Goal: Task Accomplishment & Management: Use online tool/utility

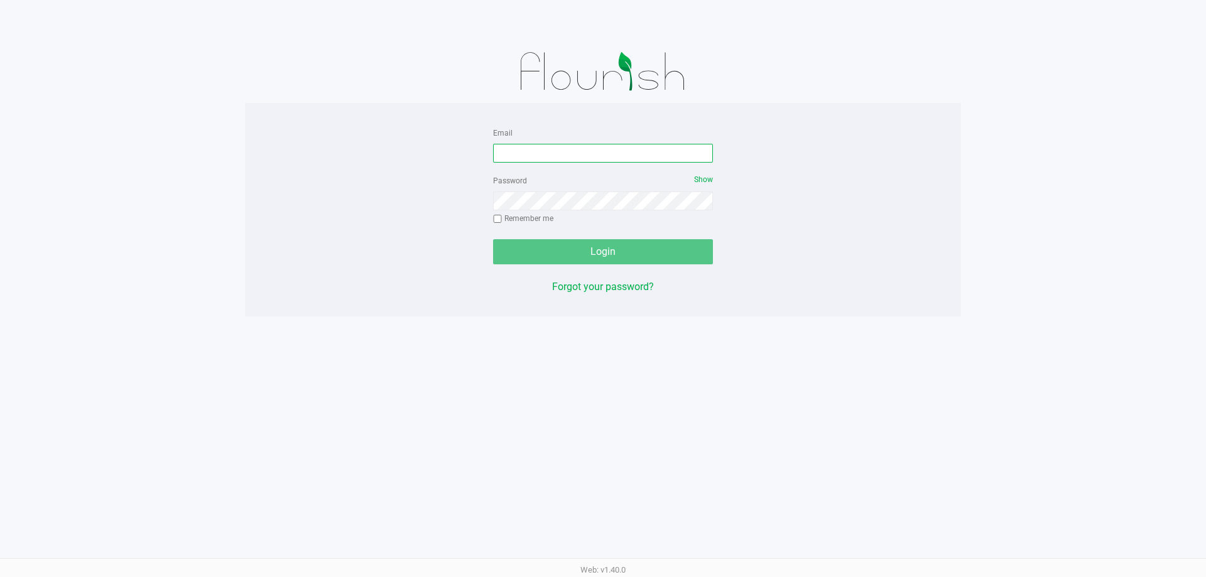
click at [524, 157] on input "Email" at bounding box center [603, 153] width 220 height 19
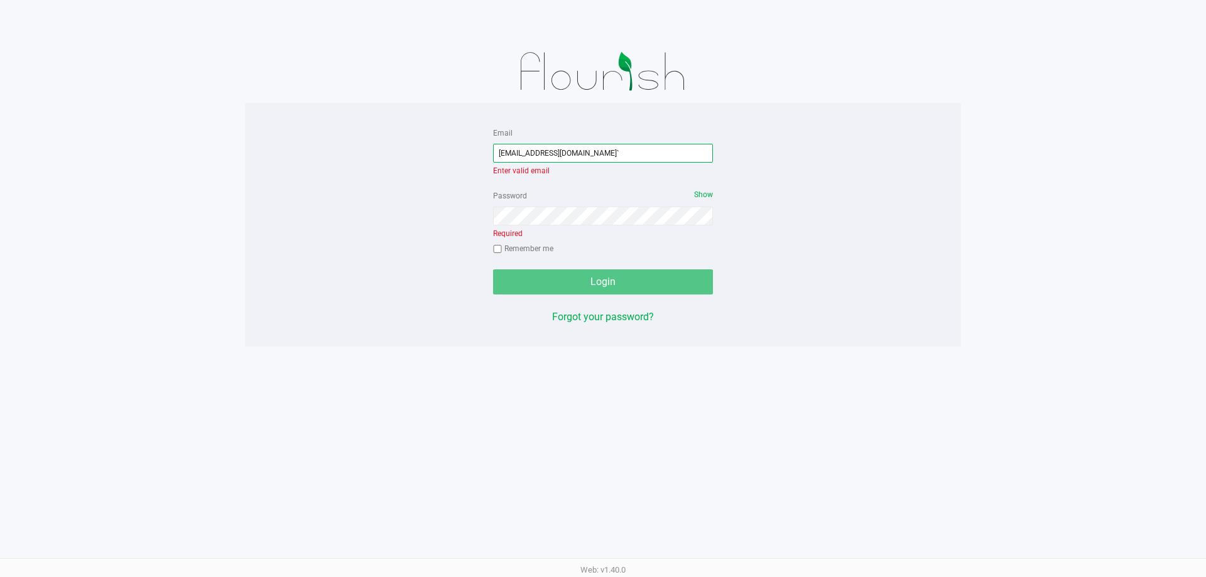
click at [621, 155] on input "nosmith@liveparallel.com`" at bounding box center [603, 153] width 220 height 19
type input "[EMAIL_ADDRESS][DOMAIN_NAME]"
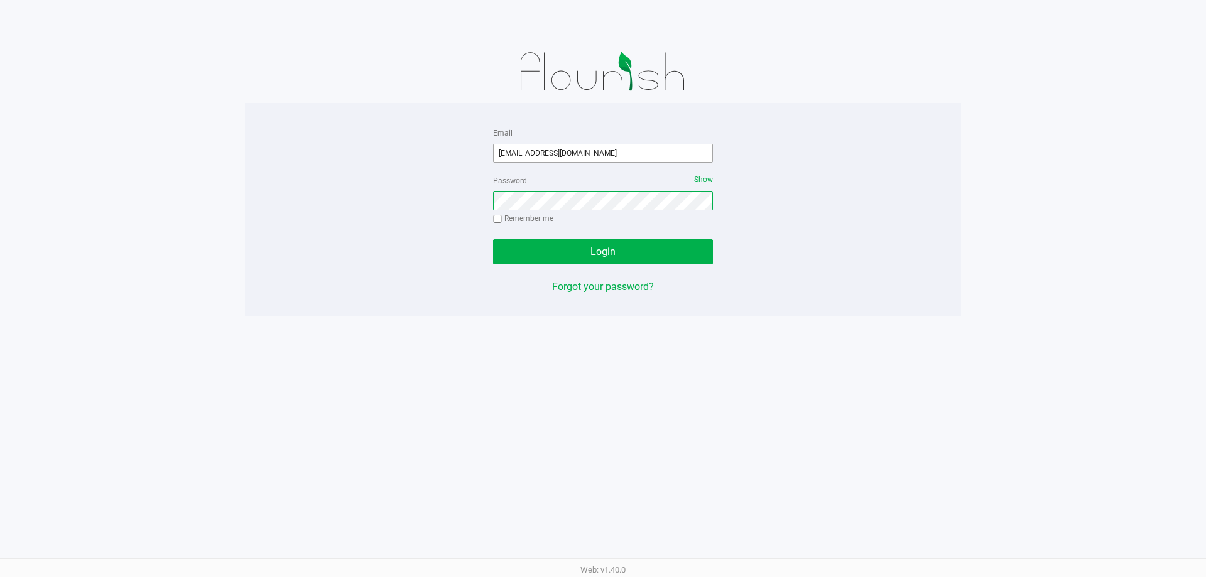
click at [493, 239] on button "Login" at bounding box center [603, 251] width 220 height 25
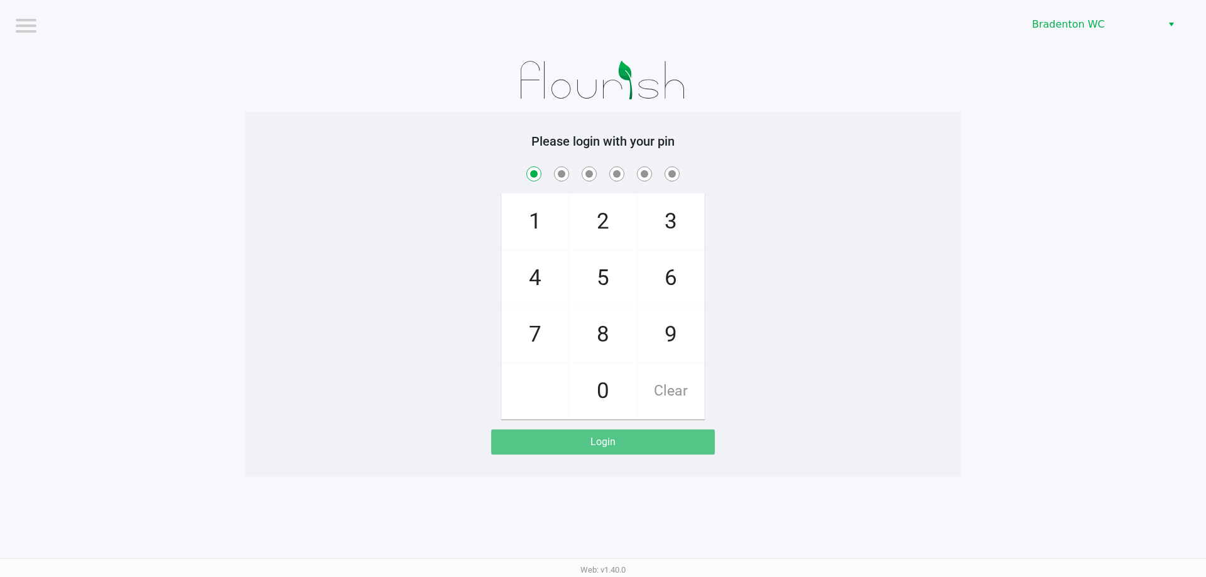
checkbox input "true"
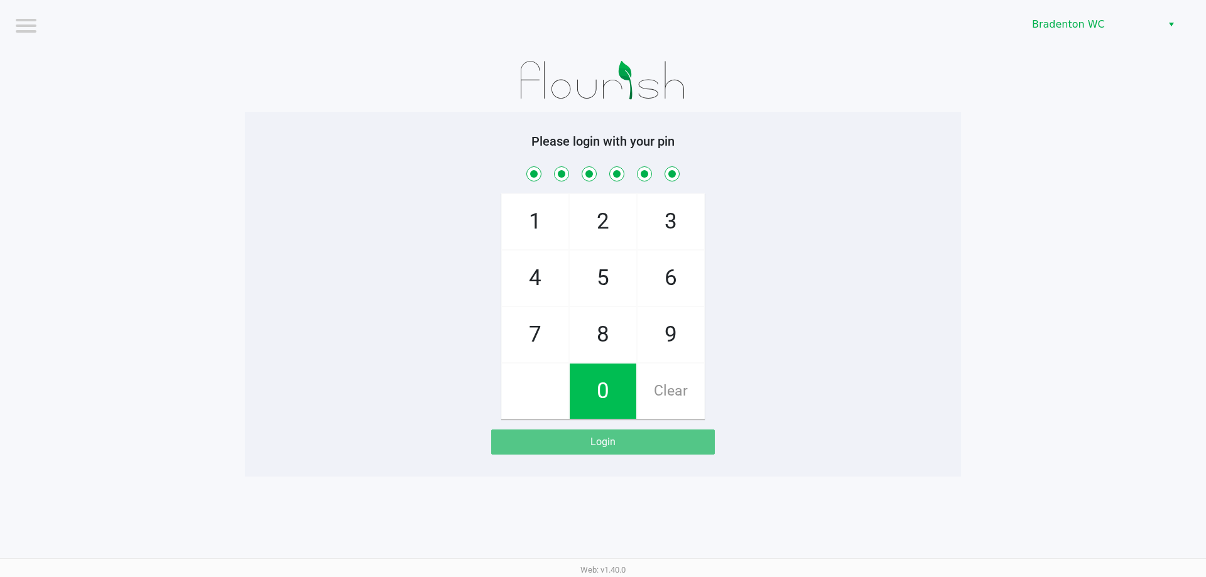
checkbox input "true"
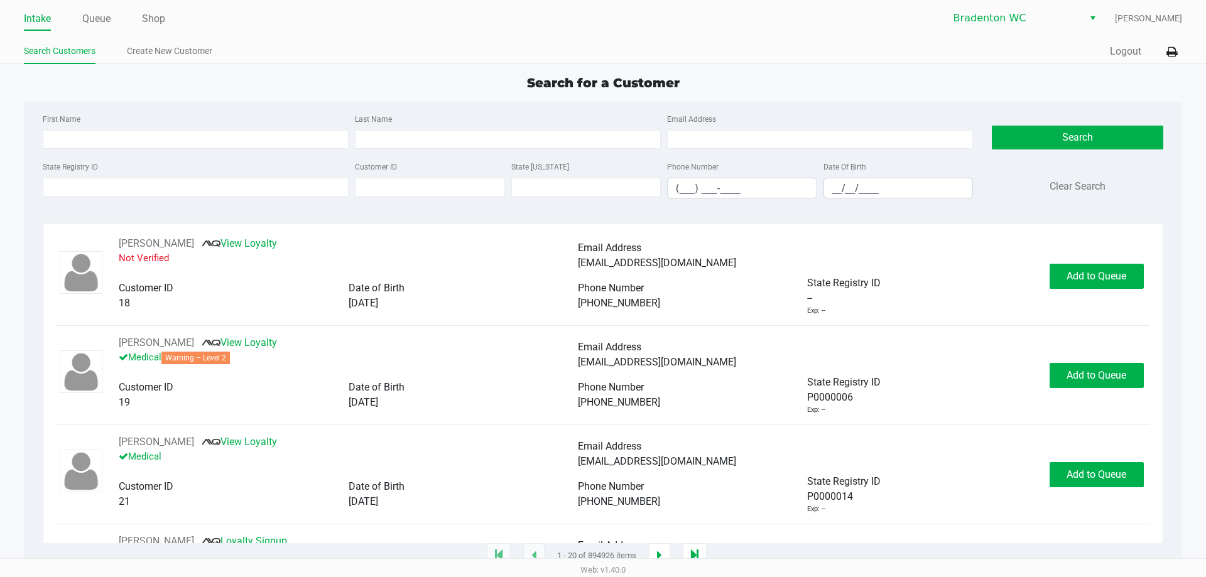
click at [290, 49] on ul "Search Customers Create New Customer" at bounding box center [313, 52] width 579 height 21
click at [207, 210] on div "First Name Last Name Email Address State Registry ID Customer ID State ID Phone…" at bounding box center [602, 160] width 1139 height 116
click at [255, 191] on input "State Registry ID" at bounding box center [196, 187] width 306 height 19
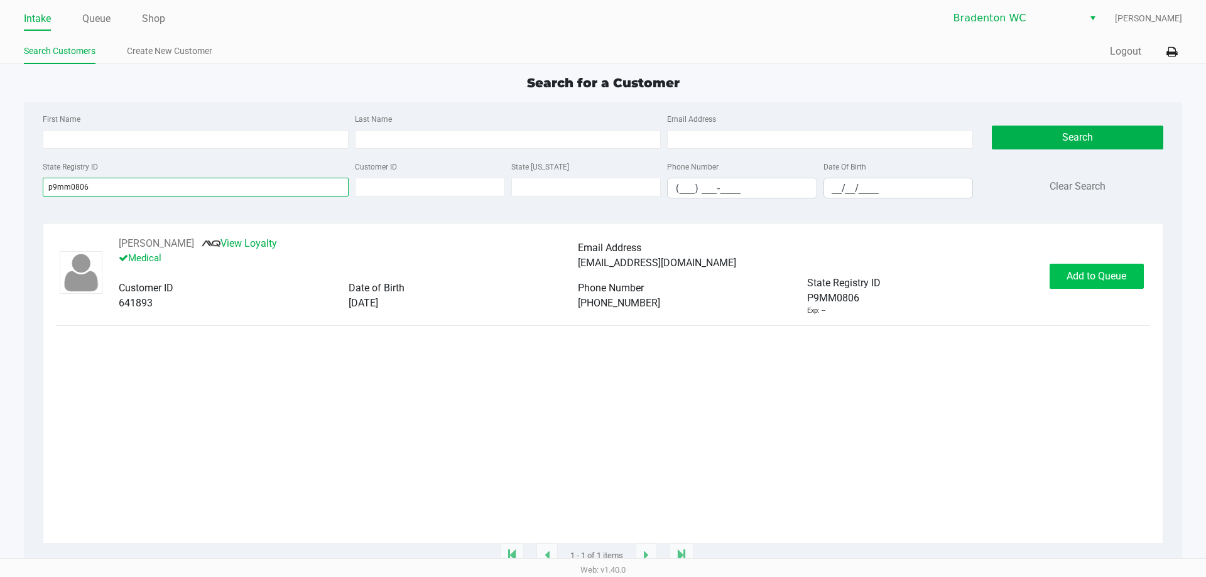
type input "p9mm0806"
click at [1122, 280] on span "Add to Queue" at bounding box center [1096, 276] width 60 height 12
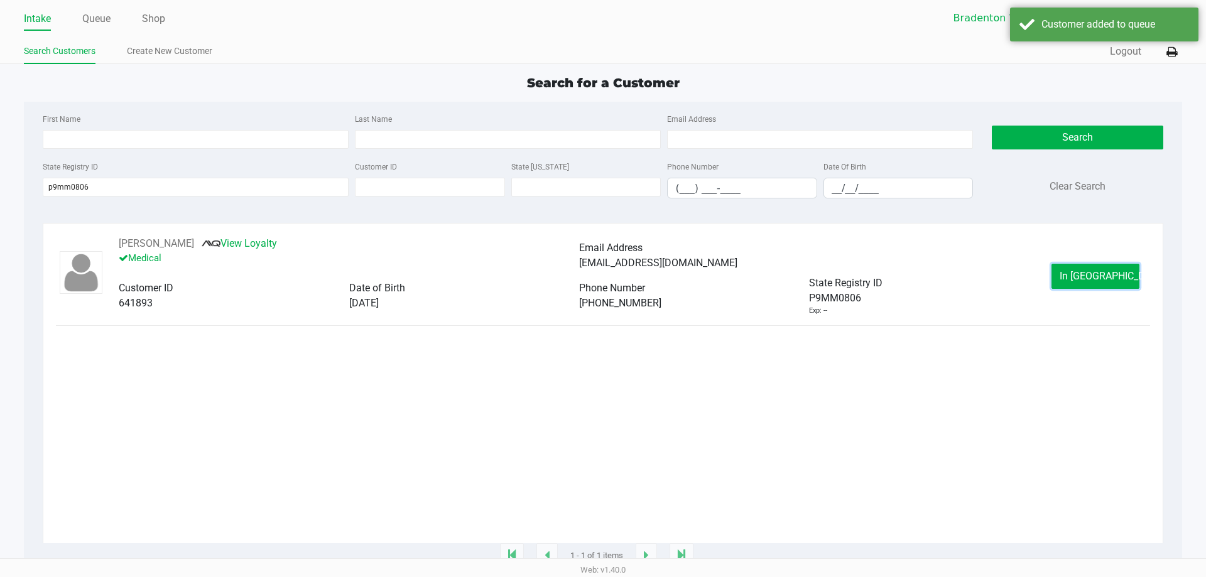
click at [1121, 280] on button "In Queue" at bounding box center [1095, 276] width 88 height 25
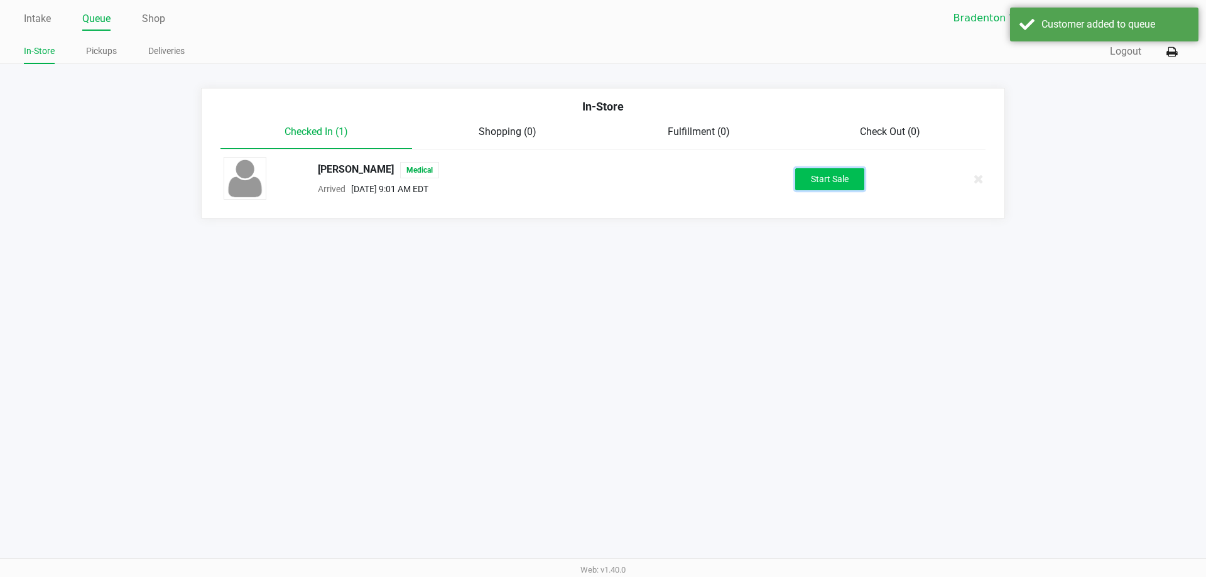
click at [842, 182] on button "Start Sale" at bounding box center [829, 179] width 69 height 22
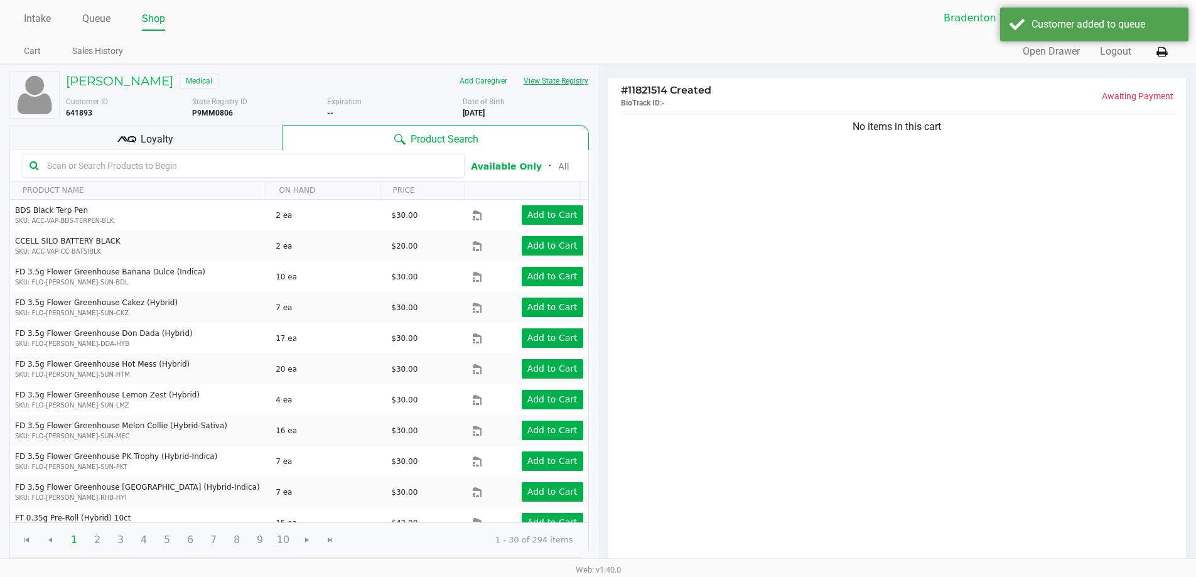
click at [585, 81] on button "View State Registry" at bounding box center [552, 81] width 73 height 20
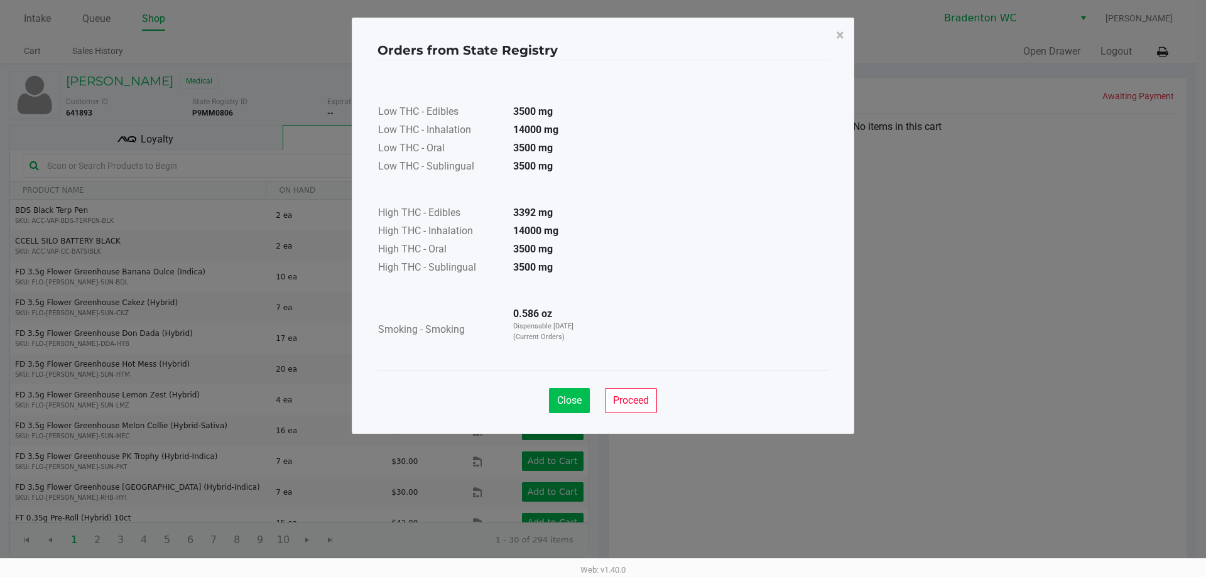
click at [565, 412] on button "Close" at bounding box center [569, 400] width 41 height 25
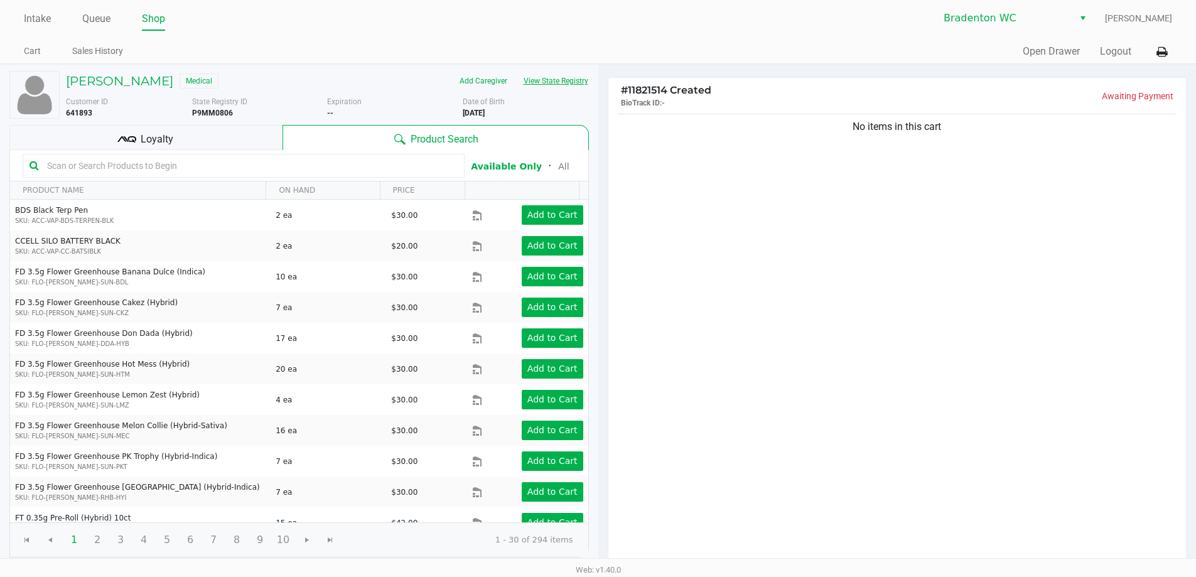
click at [286, 186] on th "ON HAND" at bounding box center [323, 190] width 114 height 18
click at [384, 166] on input "text" at bounding box center [250, 165] width 416 height 19
click at [565, 81] on button "View State Registry" at bounding box center [552, 81] width 73 height 20
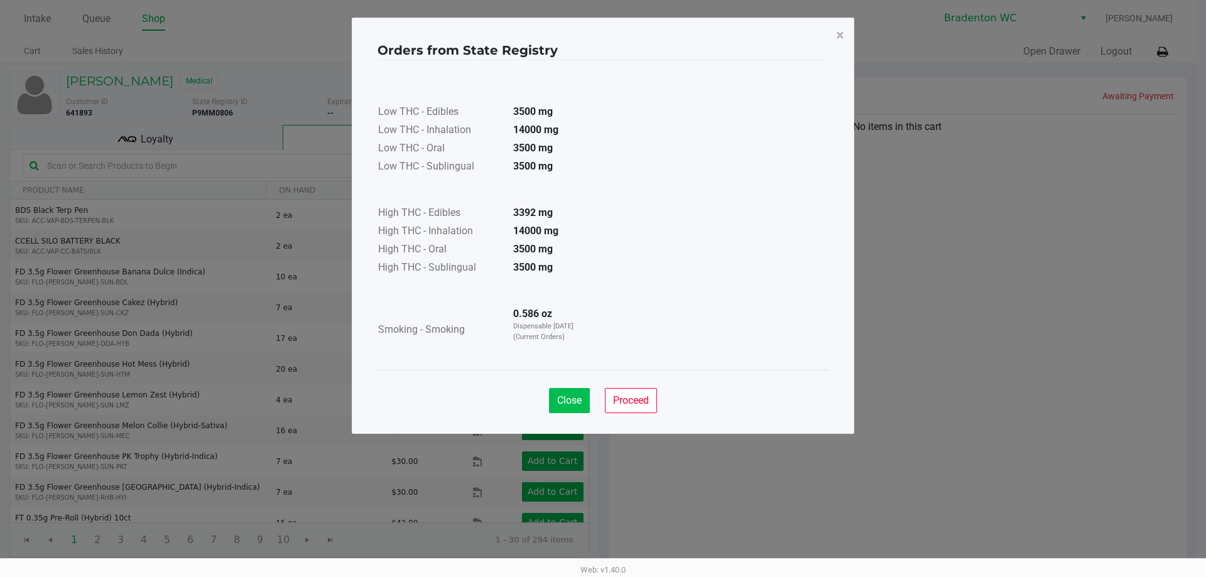
click at [571, 400] on span "Close" at bounding box center [569, 400] width 24 height 12
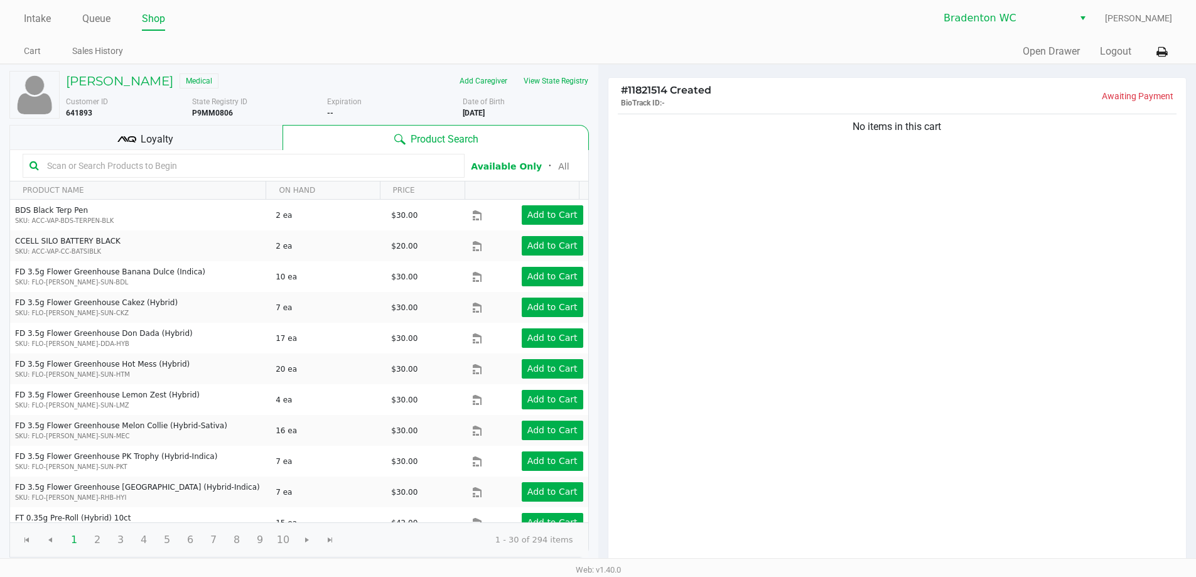
click at [185, 149] on div "Loyalty" at bounding box center [145, 137] width 273 height 25
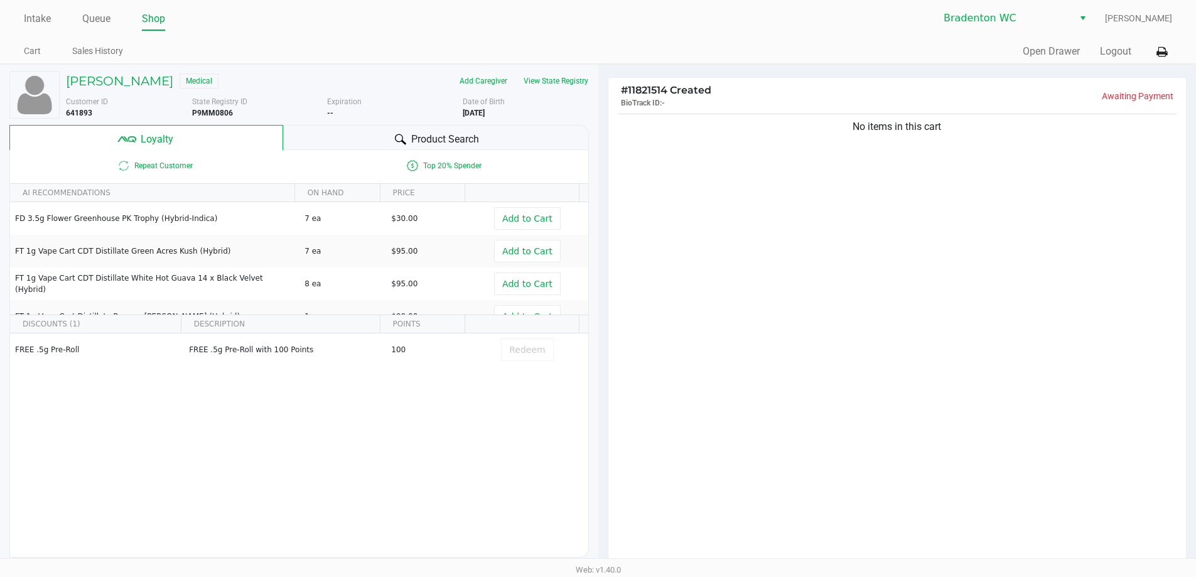
click at [337, 146] on div "Product Search" at bounding box center [436, 137] width 306 height 25
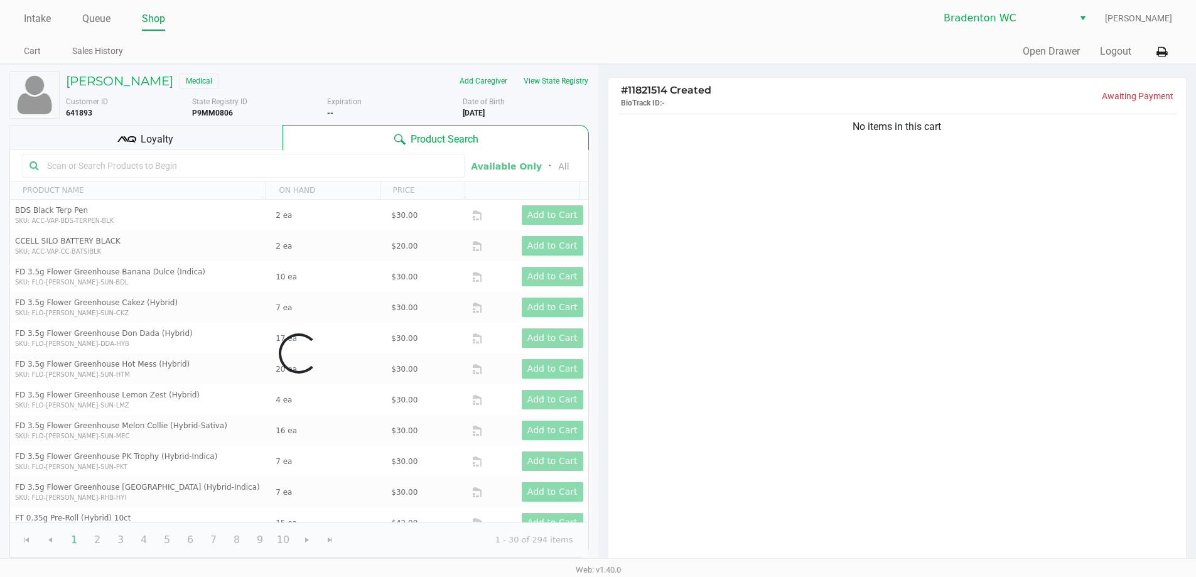
click at [335, 99] on span "Expiration" at bounding box center [344, 101] width 35 height 9
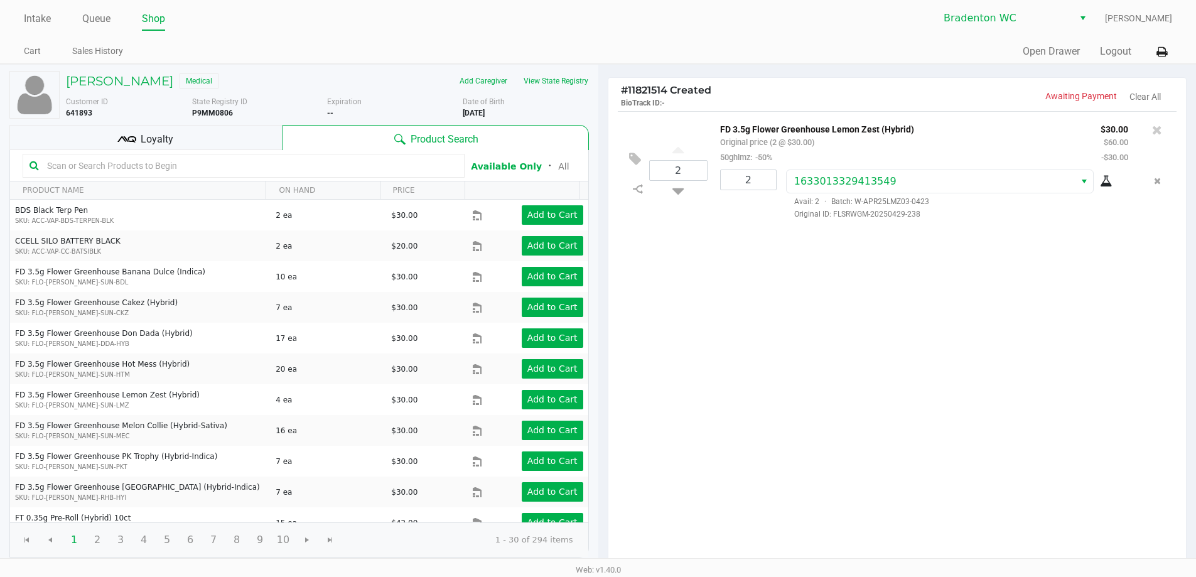
scroll to position [144, 0]
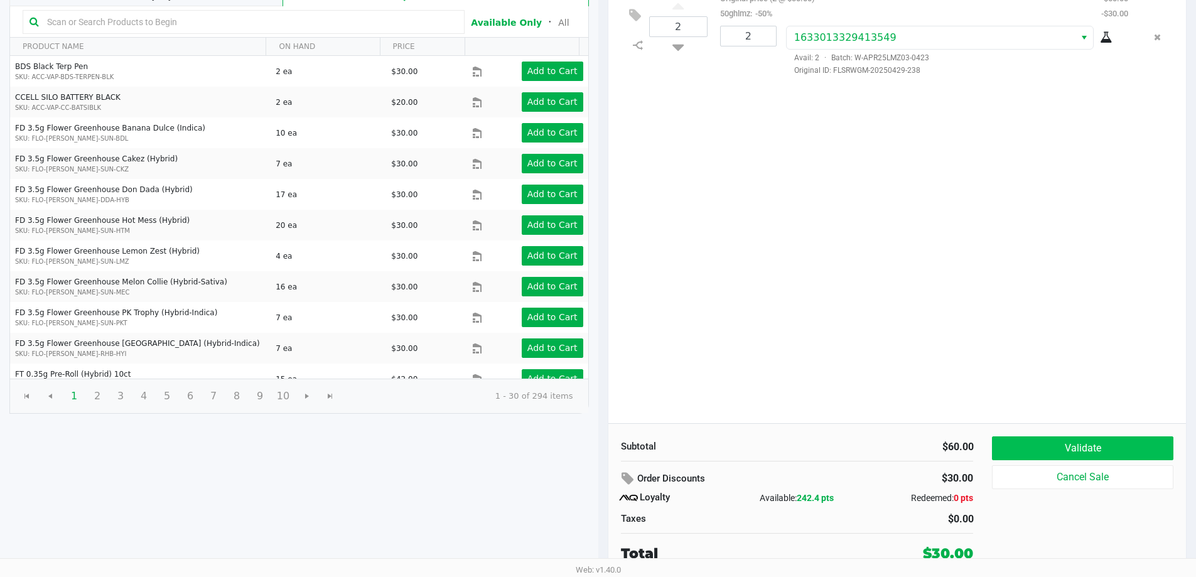
click at [1049, 436] on button "Validate" at bounding box center [1082, 448] width 181 height 24
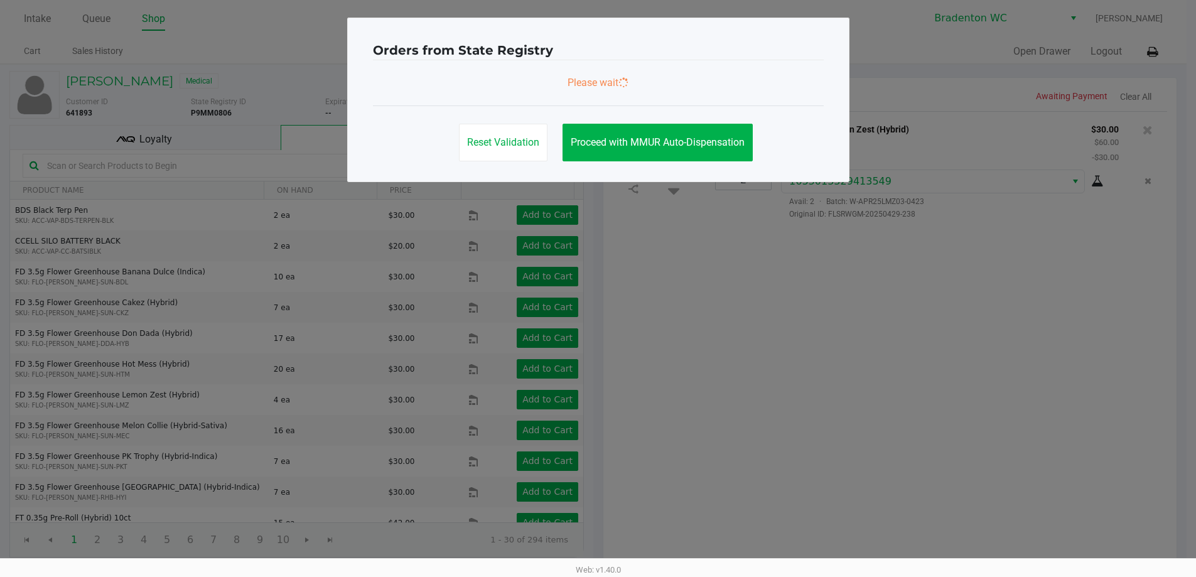
scroll to position [0, 0]
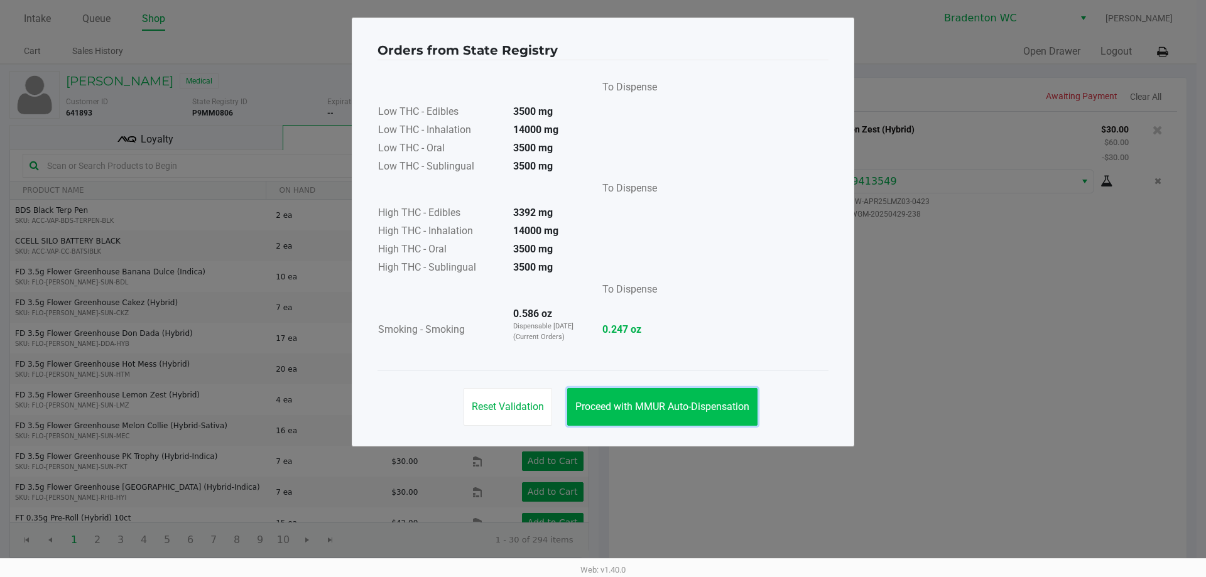
click at [647, 416] on button "Proceed with MMUR Auto-Dispensation" at bounding box center [662, 407] width 190 height 38
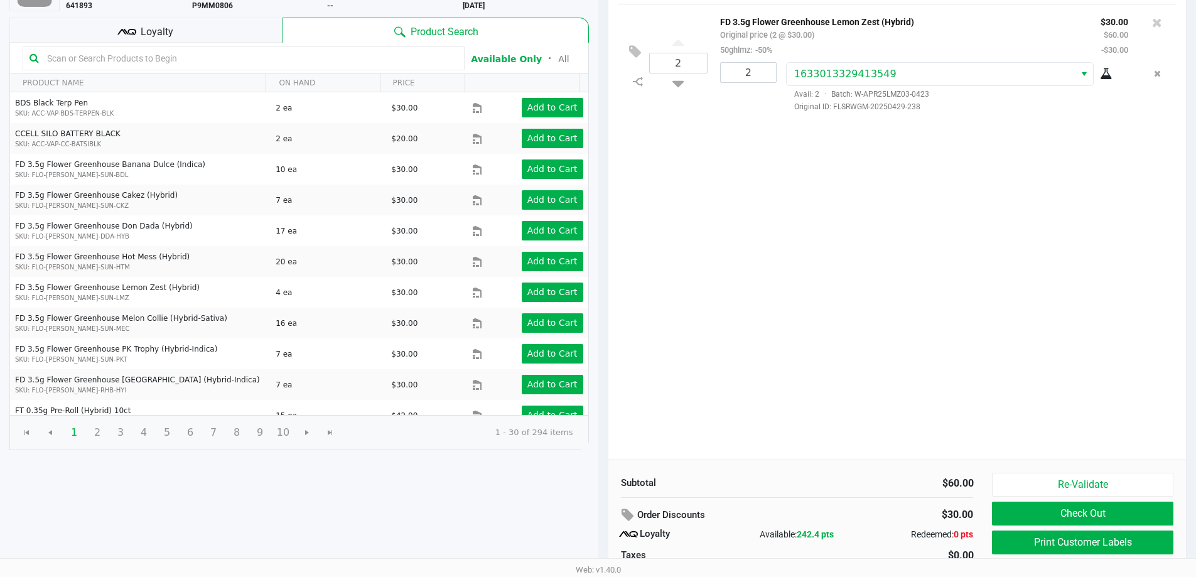
scroll to position [144, 0]
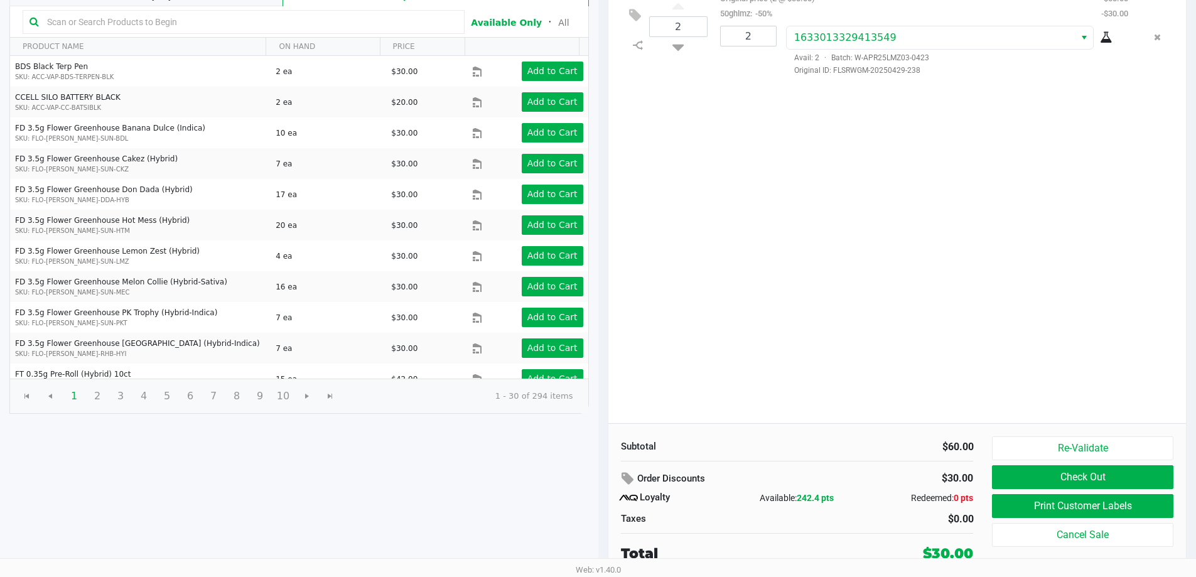
click at [1005, 497] on button "Print Customer Labels" at bounding box center [1082, 506] width 181 height 24
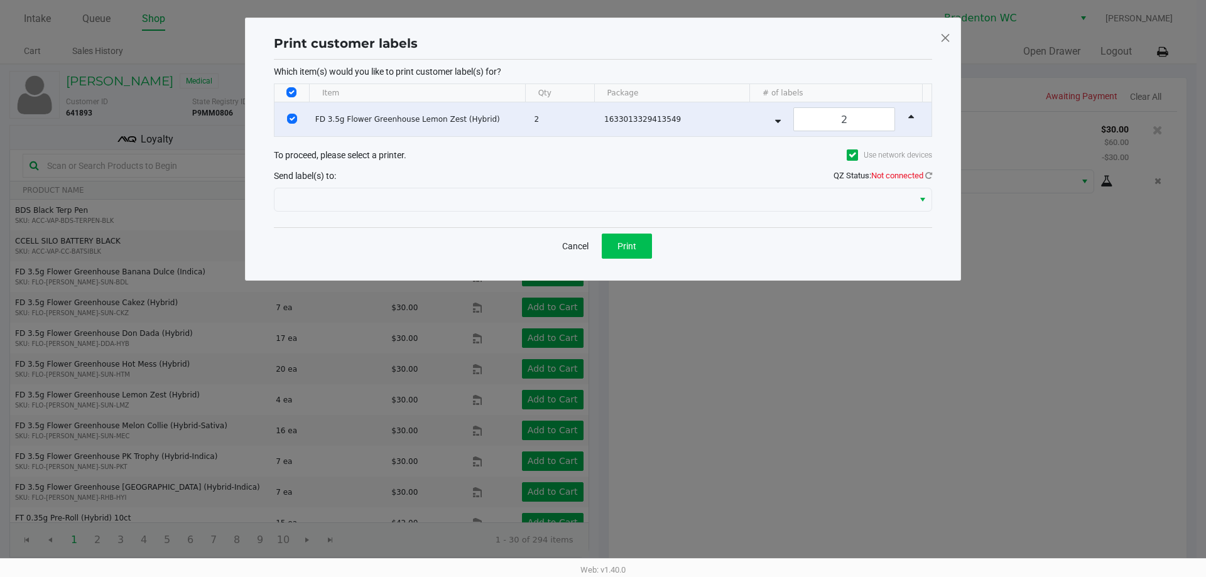
click at [626, 241] on span "Print" at bounding box center [626, 246] width 19 height 10
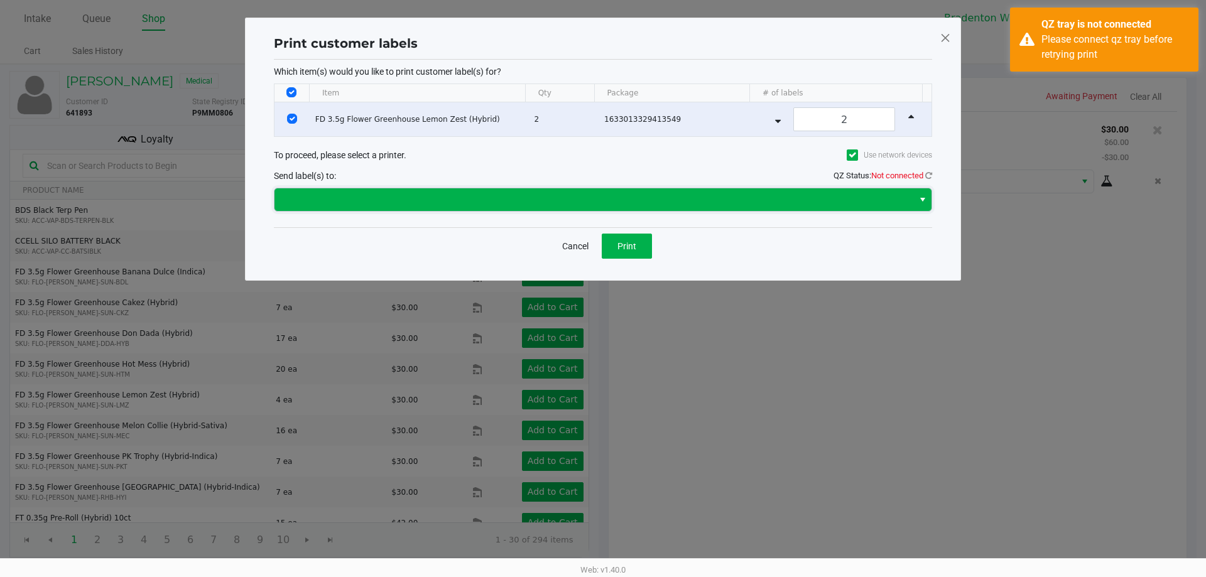
click at [721, 202] on span at bounding box center [594, 199] width 624 height 15
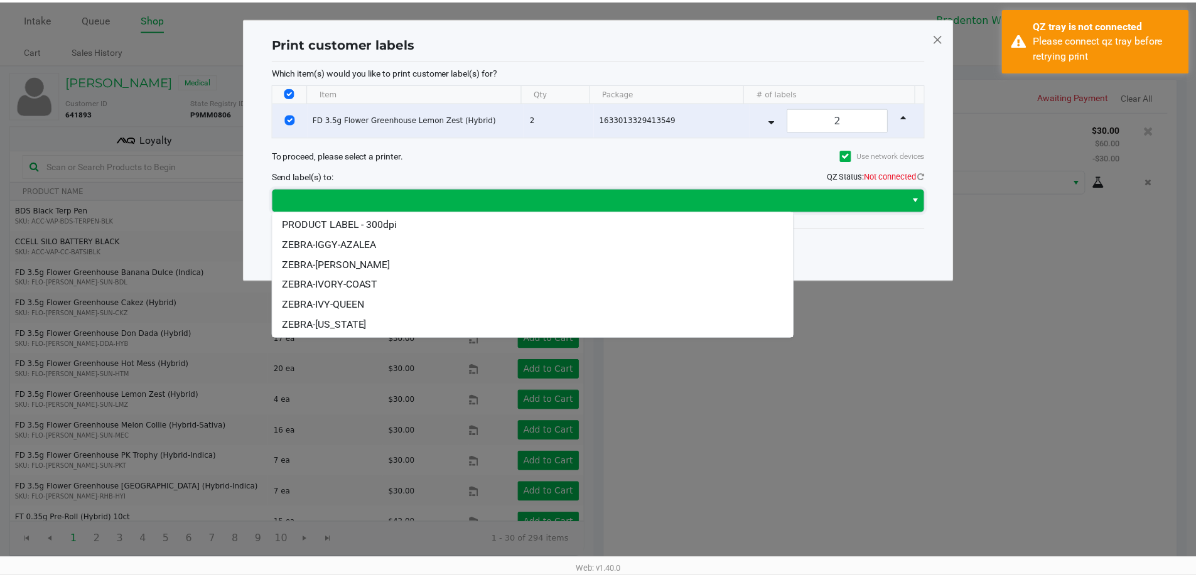
scroll to position [59, 0]
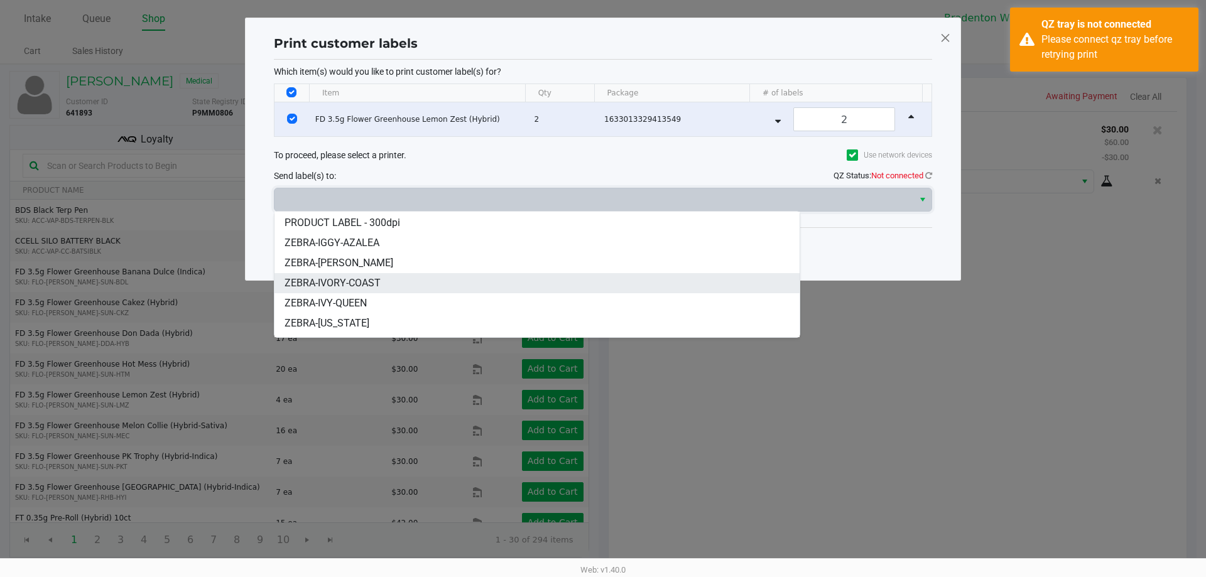
click at [374, 285] on span "ZEBRA-IVORY-COAST" at bounding box center [332, 283] width 96 height 15
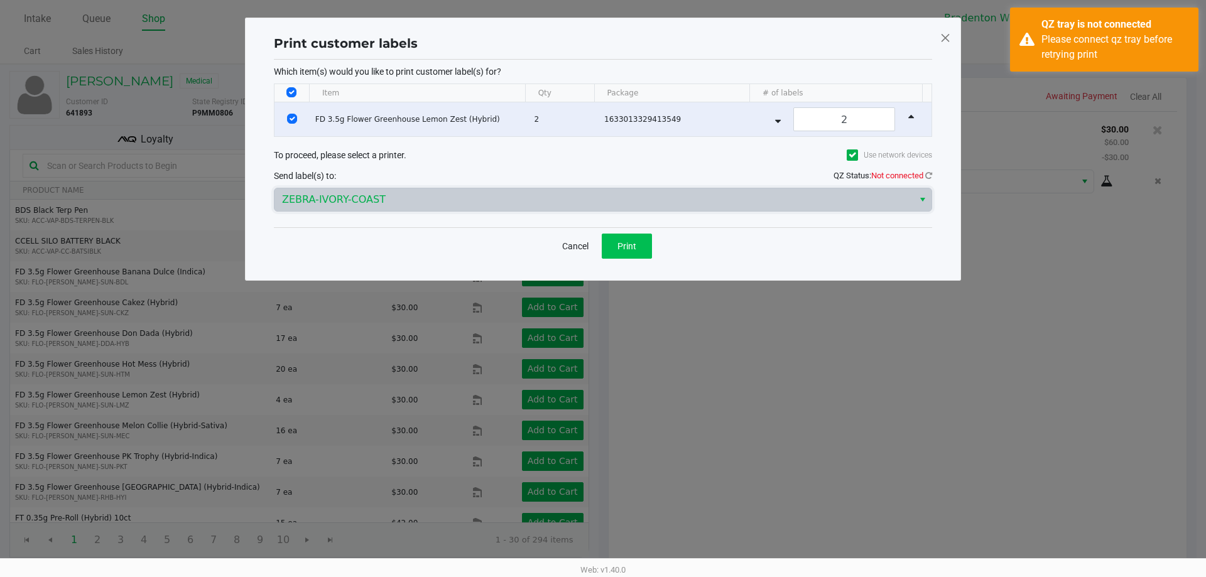
click at [632, 251] on button "Print" at bounding box center [627, 246] width 50 height 25
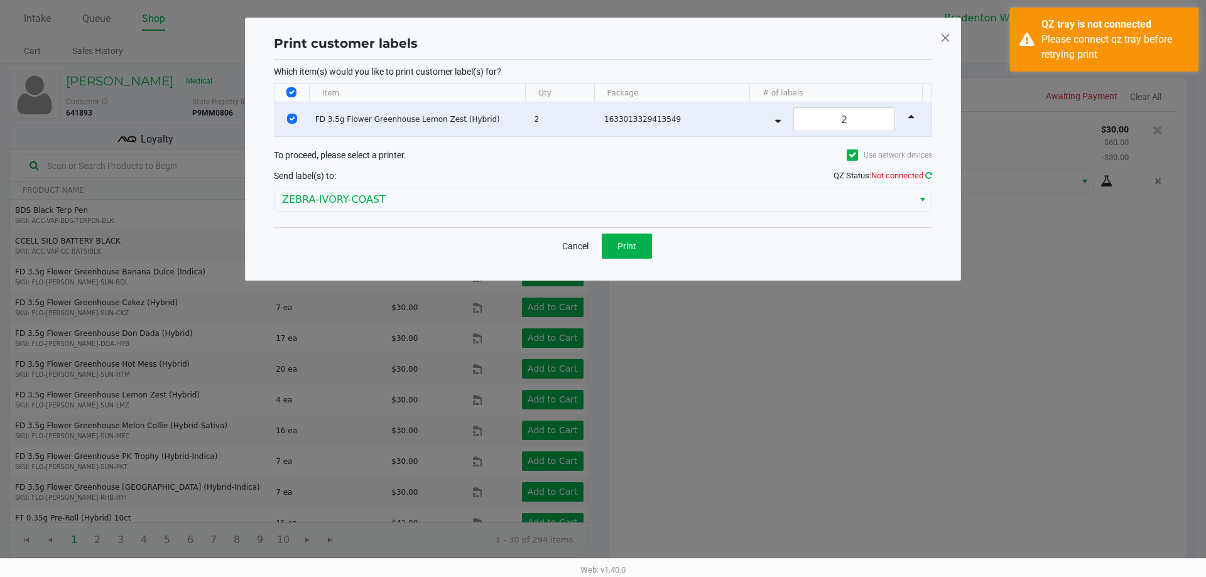
click at [928, 175] on icon at bounding box center [928, 175] width 7 height 8
click at [943, 181] on div "Print customer labels Which item(s) would you like to print customer label(s) f…" at bounding box center [603, 149] width 716 height 263
click at [928, 175] on icon at bounding box center [928, 175] width 7 height 8
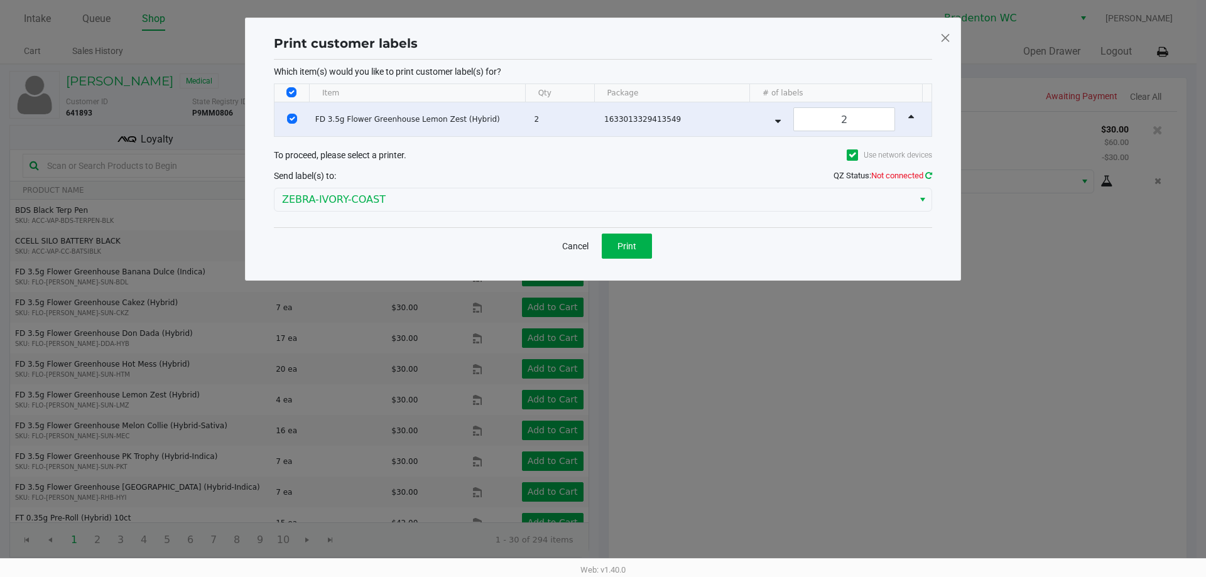
click at [931, 176] on icon at bounding box center [928, 175] width 7 height 8
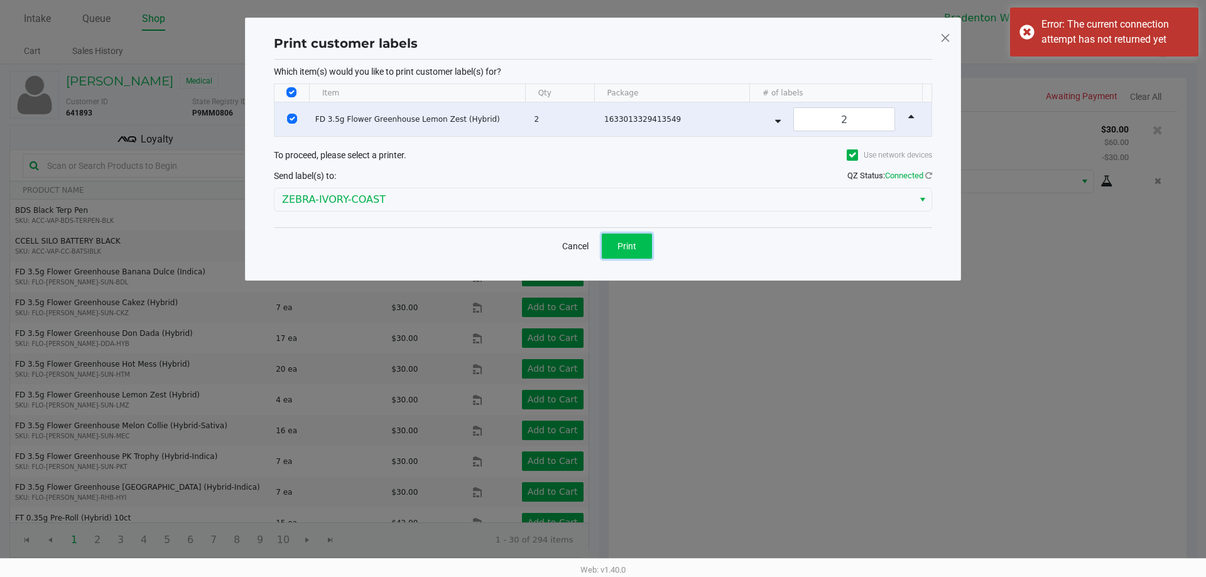
click at [649, 241] on button "Print" at bounding box center [627, 246] width 50 height 25
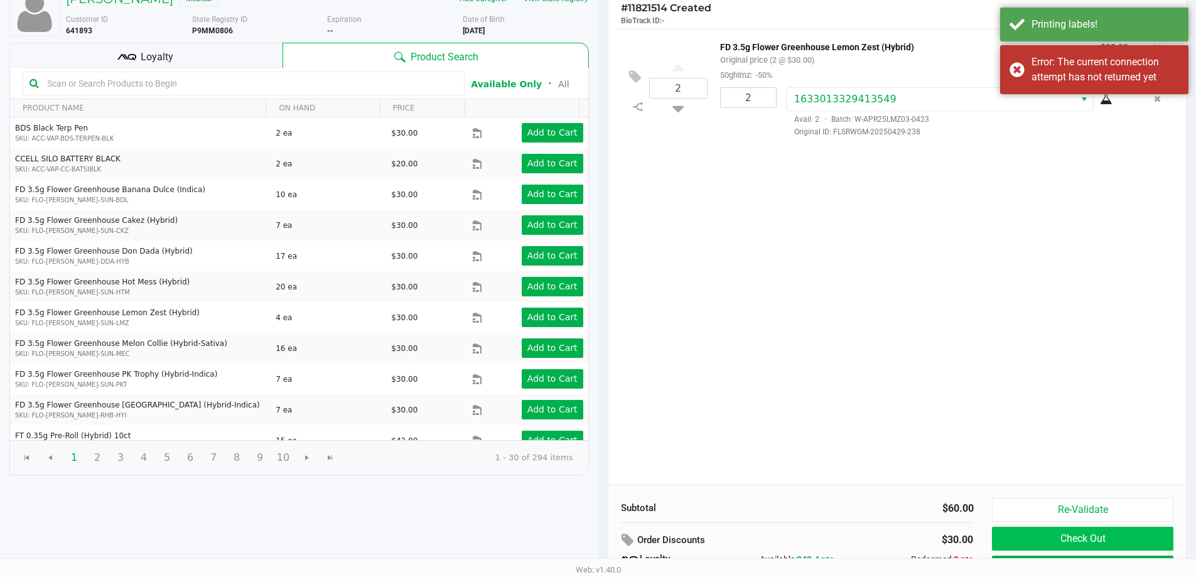
scroll to position [144, 0]
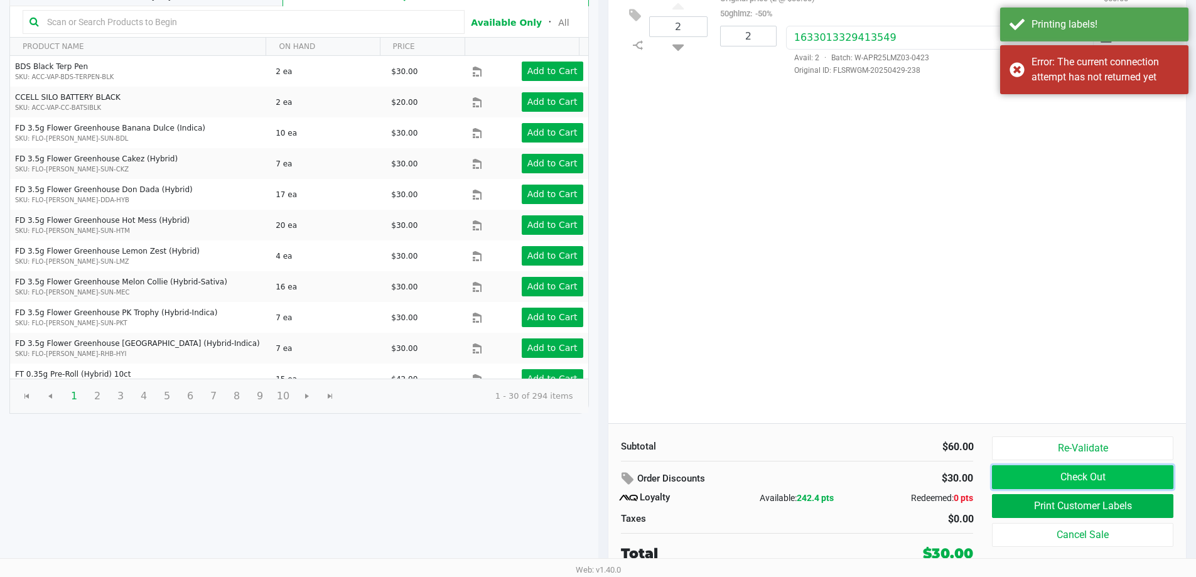
click at [1078, 477] on button "Check Out" at bounding box center [1082, 477] width 181 height 24
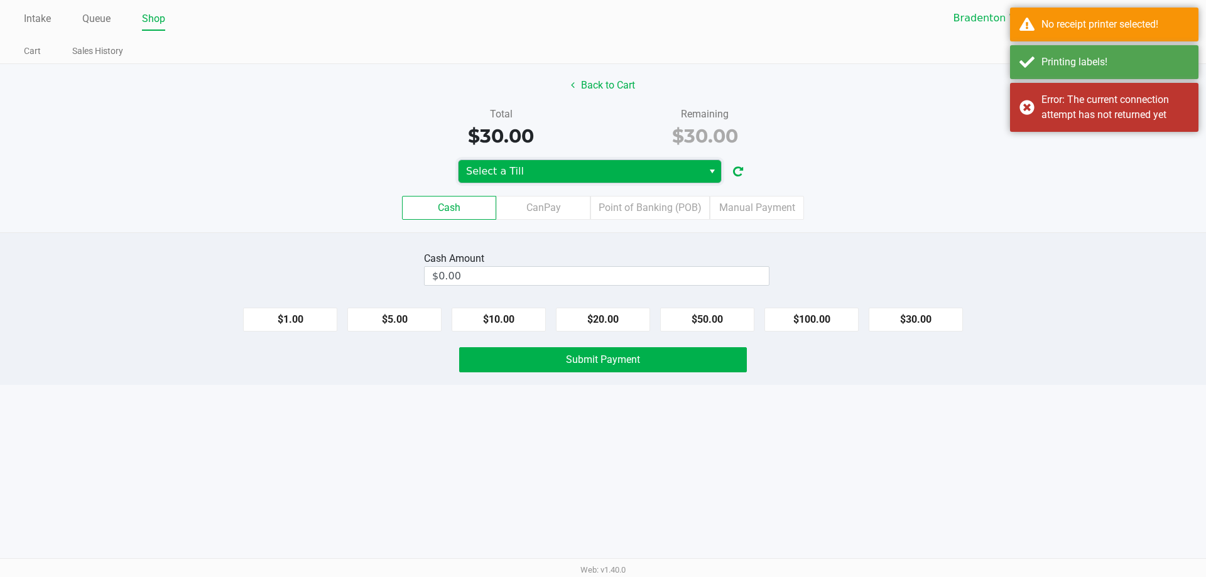
click at [648, 170] on span "Select a Till" at bounding box center [580, 171] width 229 height 15
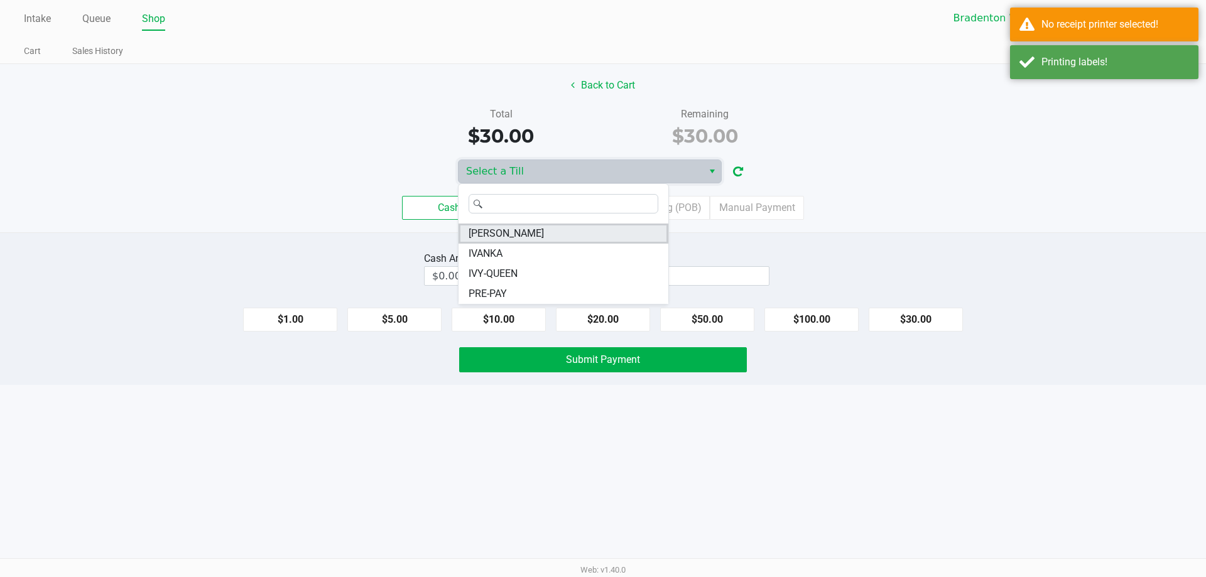
click at [544, 227] on span "HUMBERTO-LEON" at bounding box center [505, 233] width 75 height 15
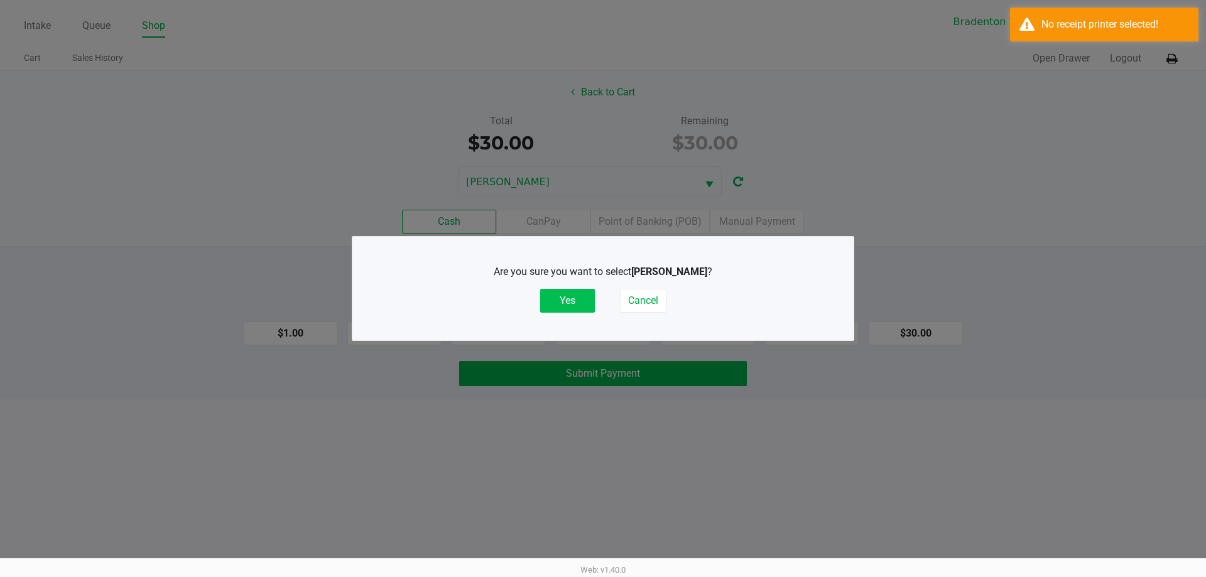
click at [578, 294] on button "Yes" at bounding box center [567, 301] width 55 height 24
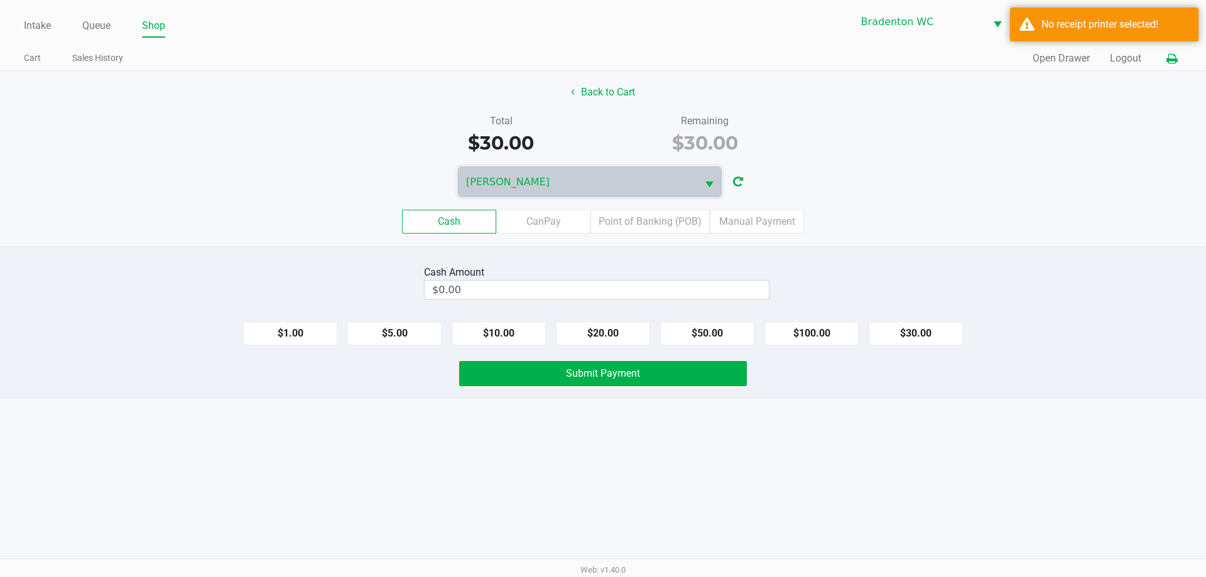
click at [1172, 59] on icon at bounding box center [1171, 59] width 11 height 9
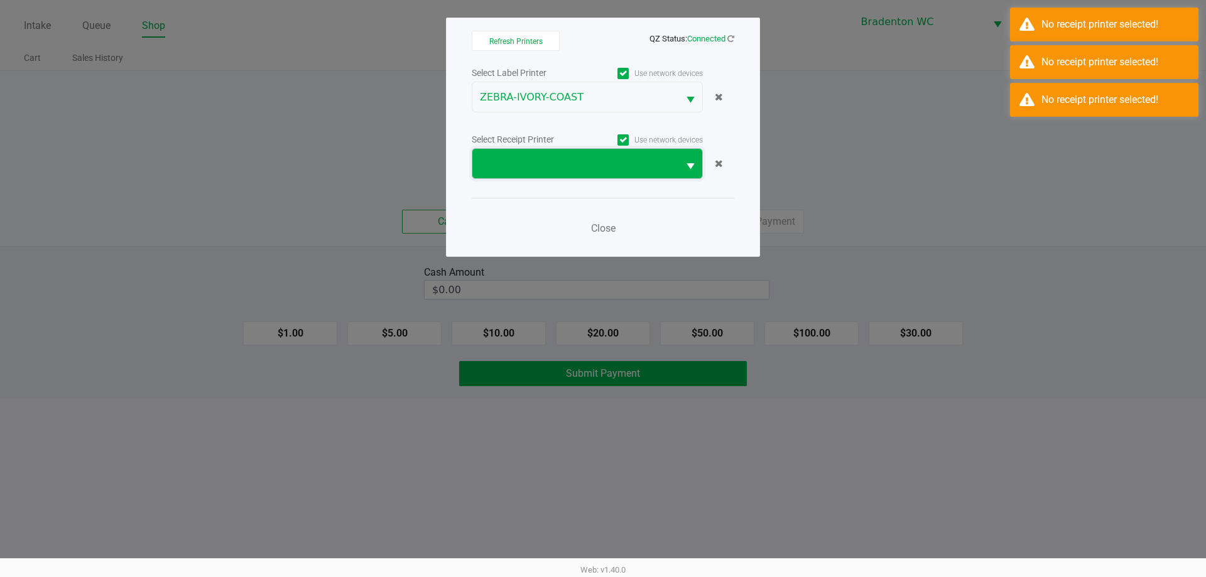
click at [637, 158] on span at bounding box center [575, 163] width 191 height 15
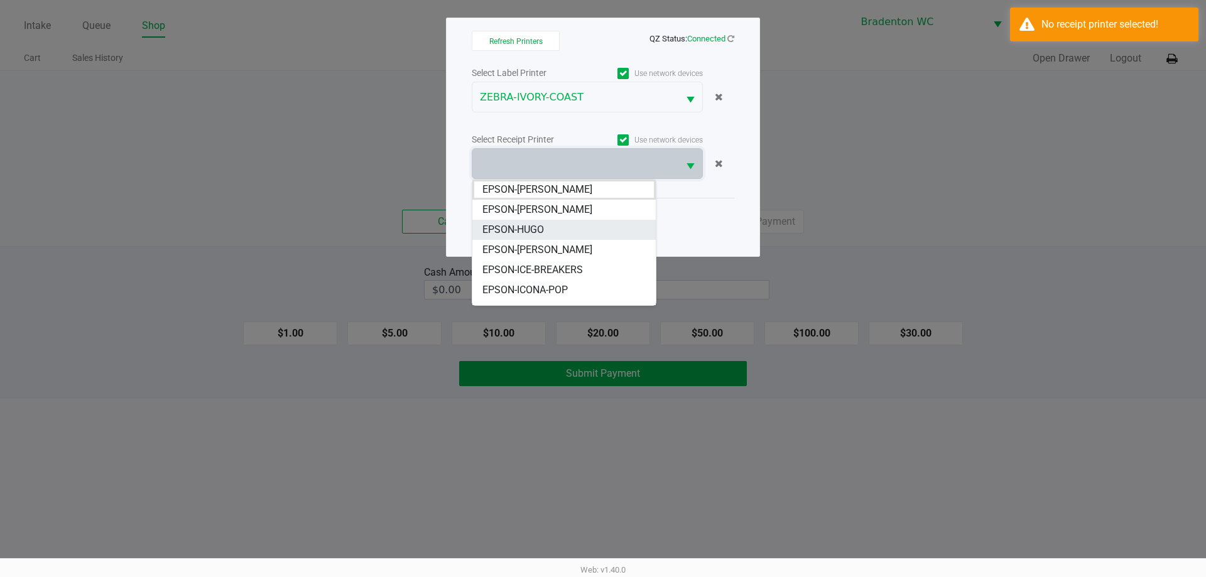
click at [595, 239] on li "EPSON-HUGO" at bounding box center [563, 230] width 183 height 20
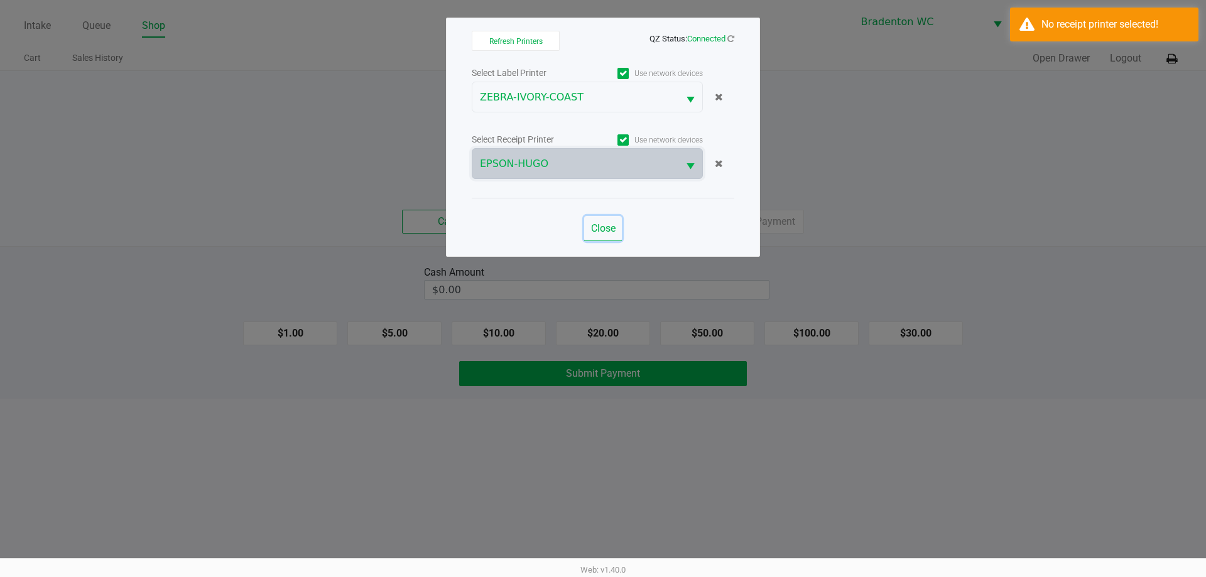
click at [601, 235] on button "Close" at bounding box center [603, 228] width 38 height 25
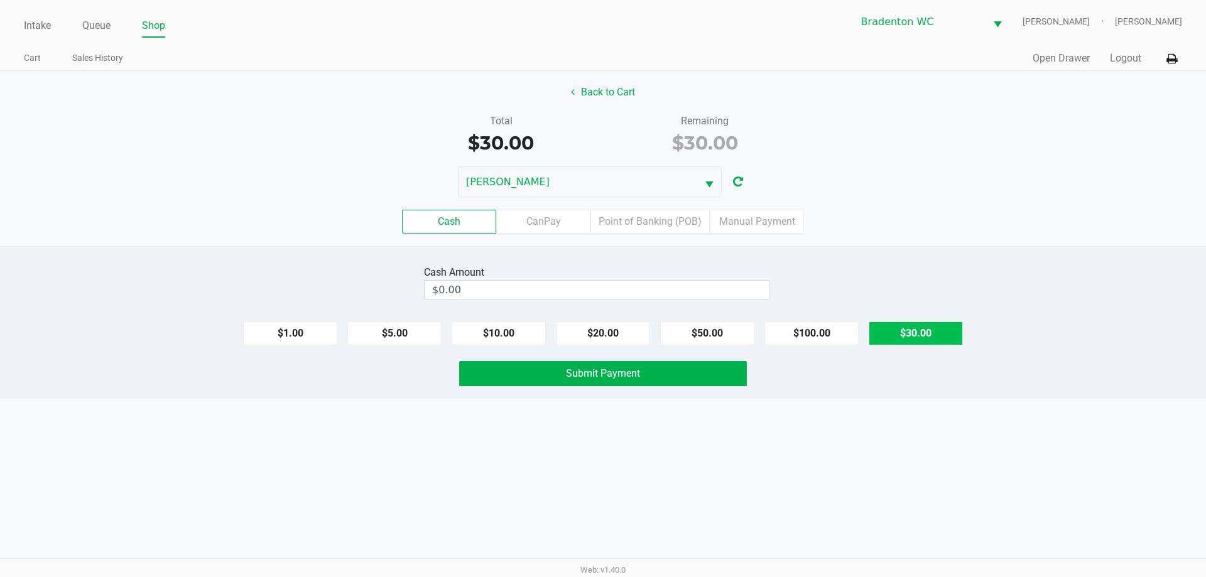
click at [949, 340] on button "$30.00" at bounding box center [916, 334] width 94 height 24
type input "$30.00"
click at [688, 403] on div "Intake Queue Shop Bradenton WC HUMBERTO-LEON Noah Smith Cart Sales History Quic…" at bounding box center [603, 288] width 1206 height 577
click at [630, 381] on button "Submit Payment" at bounding box center [603, 373] width 288 height 25
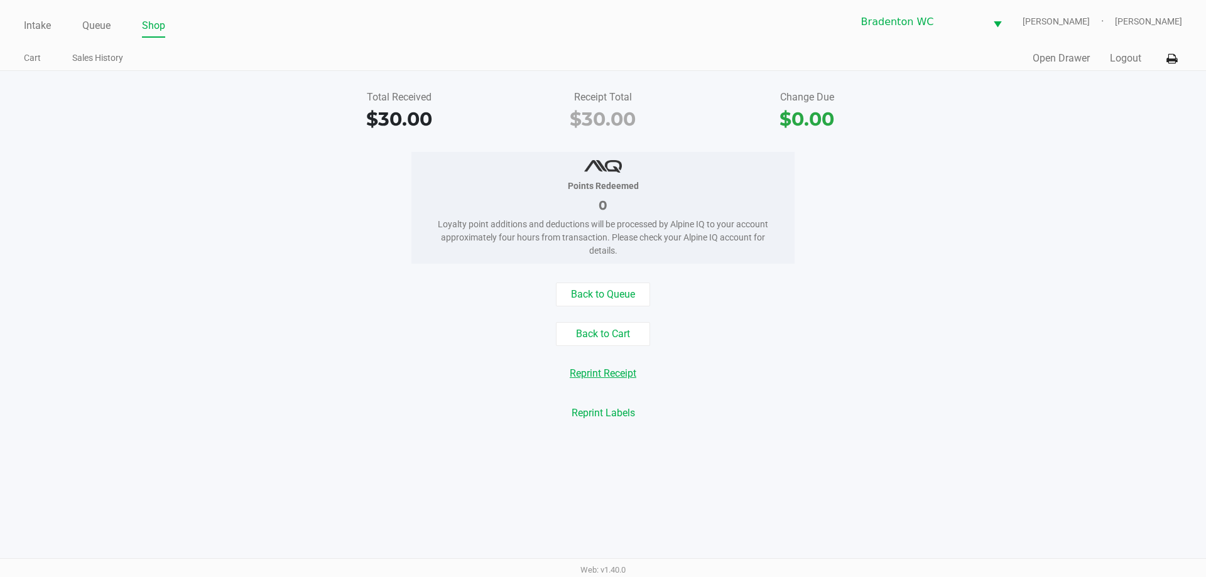
click at [641, 377] on button "Reprint Receipt" at bounding box center [602, 374] width 83 height 24
click at [1166, 63] on icon at bounding box center [1171, 59] width 11 height 9
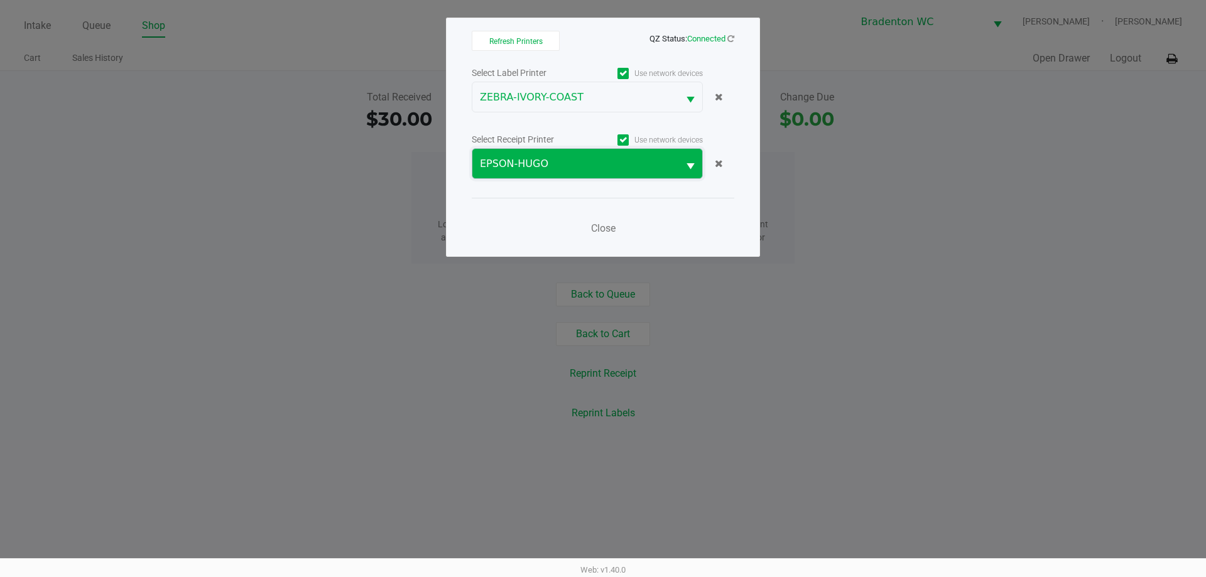
click at [614, 171] on span "EPSON-HUGO" at bounding box center [575, 163] width 191 height 15
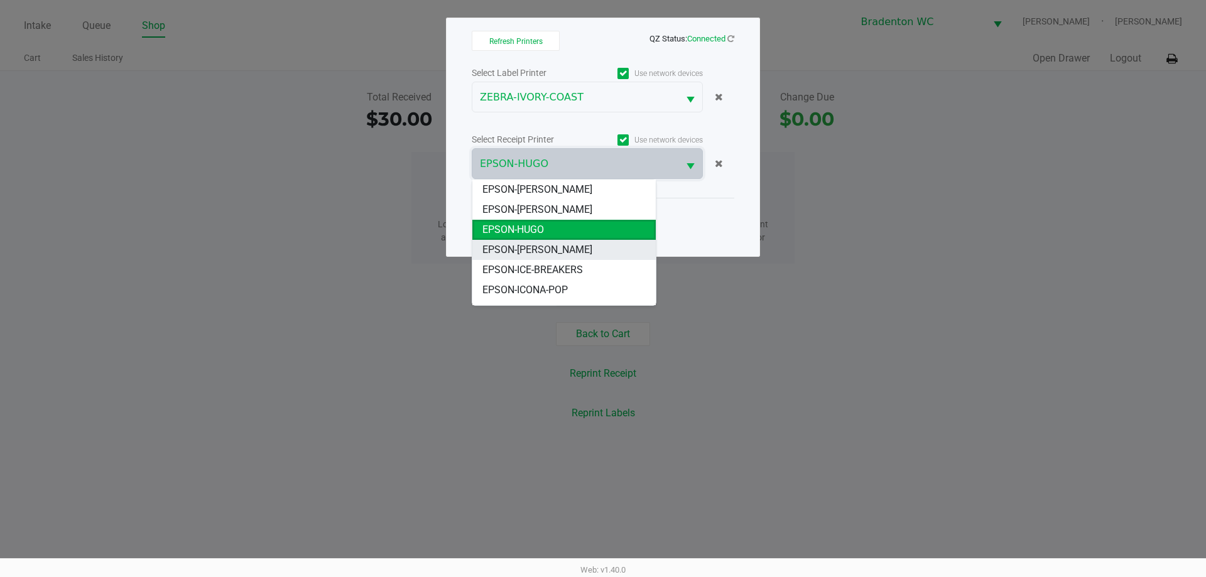
click at [531, 244] on span "EPSON-HUMBERTO-LEON" at bounding box center [537, 249] width 110 height 15
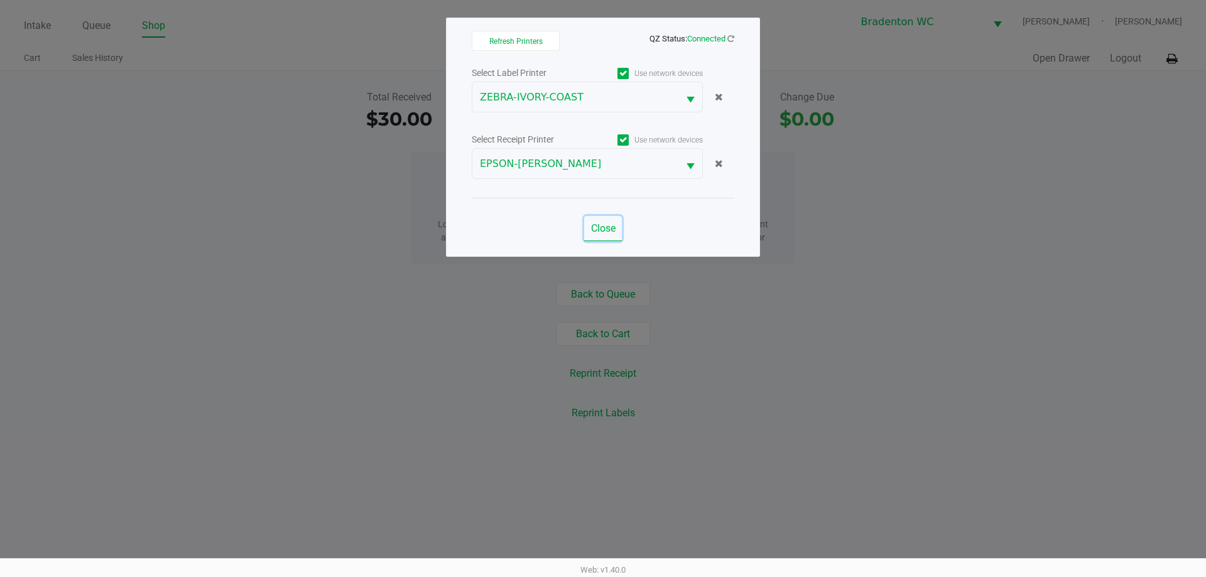
drag, startPoint x: 615, startPoint y: 225, endPoint x: 612, endPoint y: 236, distance: 10.5
click at [613, 228] on span "Close" at bounding box center [603, 228] width 24 height 12
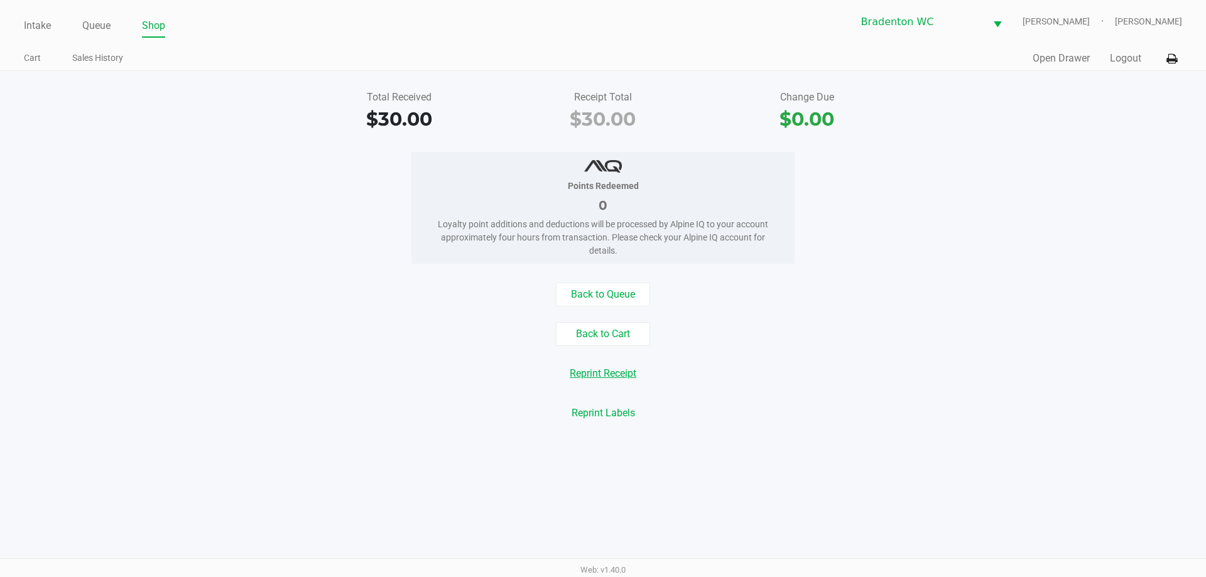
click at [622, 374] on button "Reprint Receipt" at bounding box center [602, 374] width 83 height 24
click at [1070, 53] on button "Open Drawer" at bounding box center [1060, 58] width 57 height 15
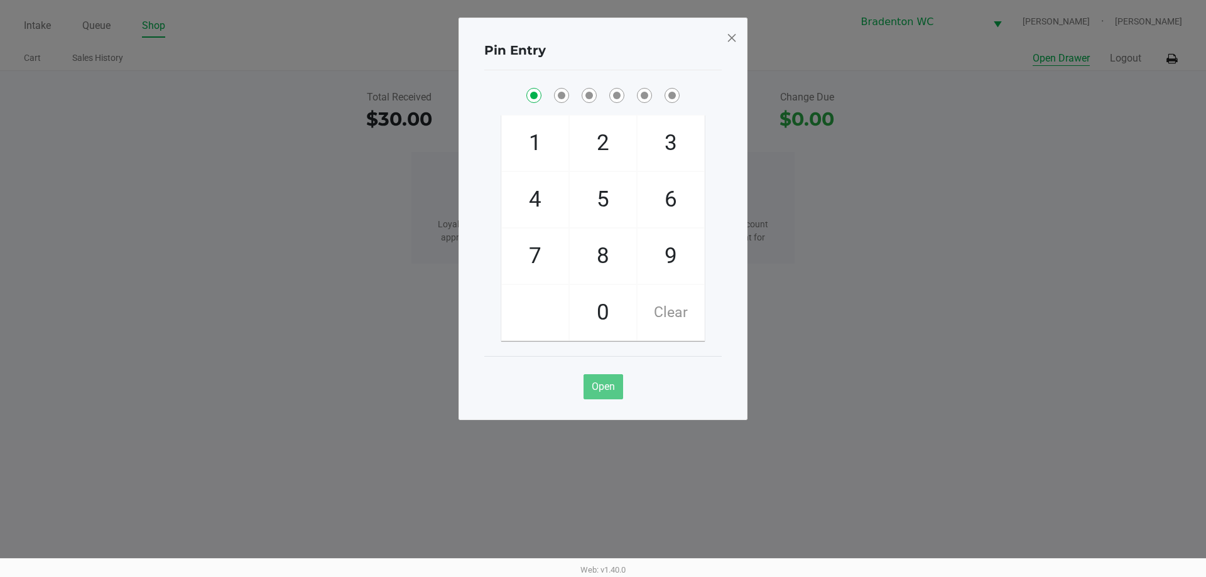
checkbox input "true"
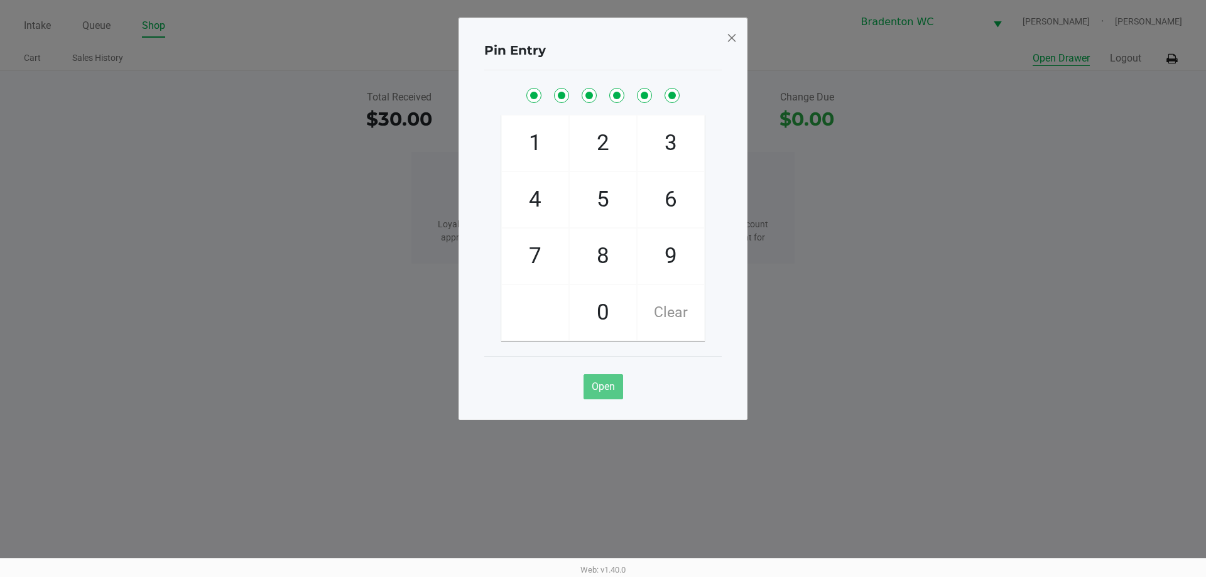
checkbox input "true"
click at [737, 43] on div "Pin Entry 1 4 7 2 5 8 0 3 6 9 Clear Open" at bounding box center [602, 219] width 289 height 403
click at [730, 45] on span at bounding box center [731, 38] width 11 height 20
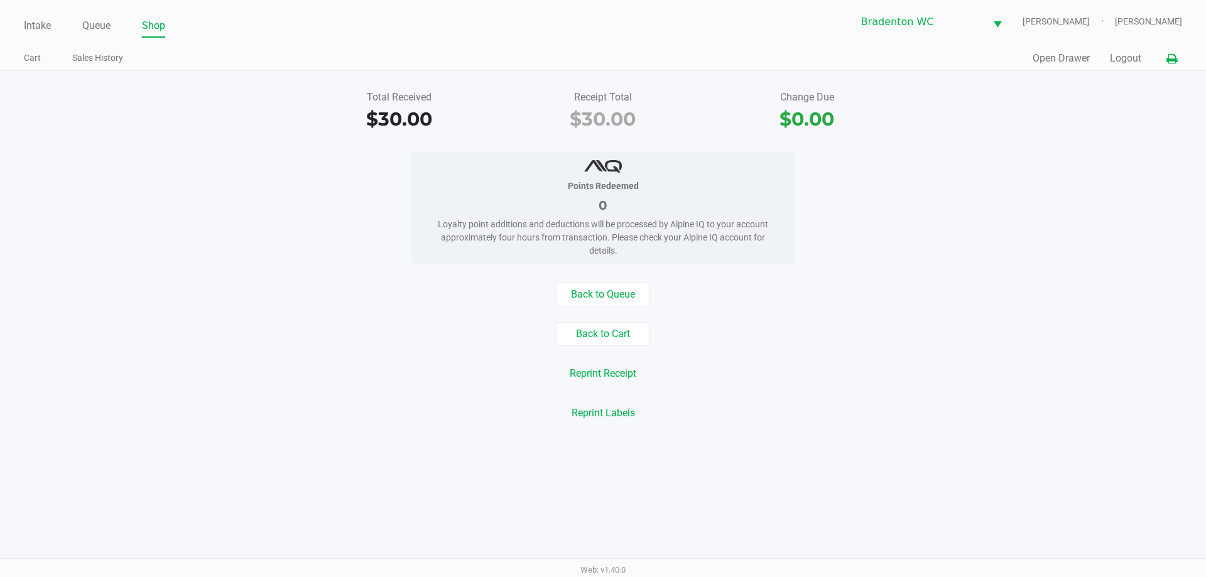
click at [1167, 58] on button at bounding box center [1171, 58] width 21 height 23
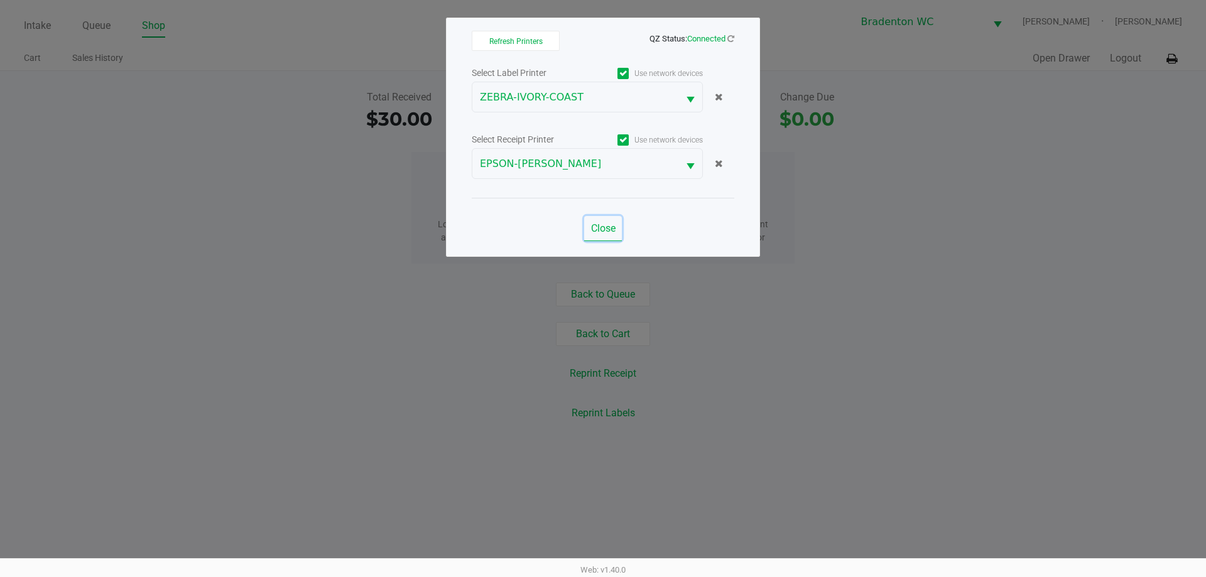
drag, startPoint x: 607, startPoint y: 217, endPoint x: 614, endPoint y: 217, distance: 6.9
click at [608, 219] on button "Close" at bounding box center [603, 228] width 38 height 25
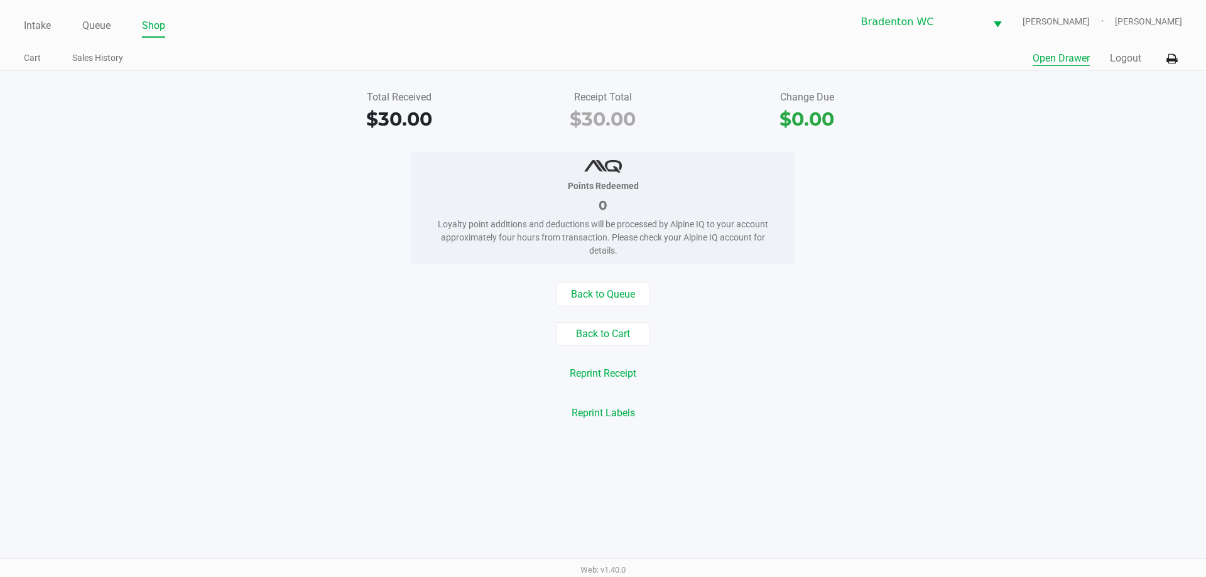
click at [1039, 58] on button "Open Drawer" at bounding box center [1060, 58] width 57 height 15
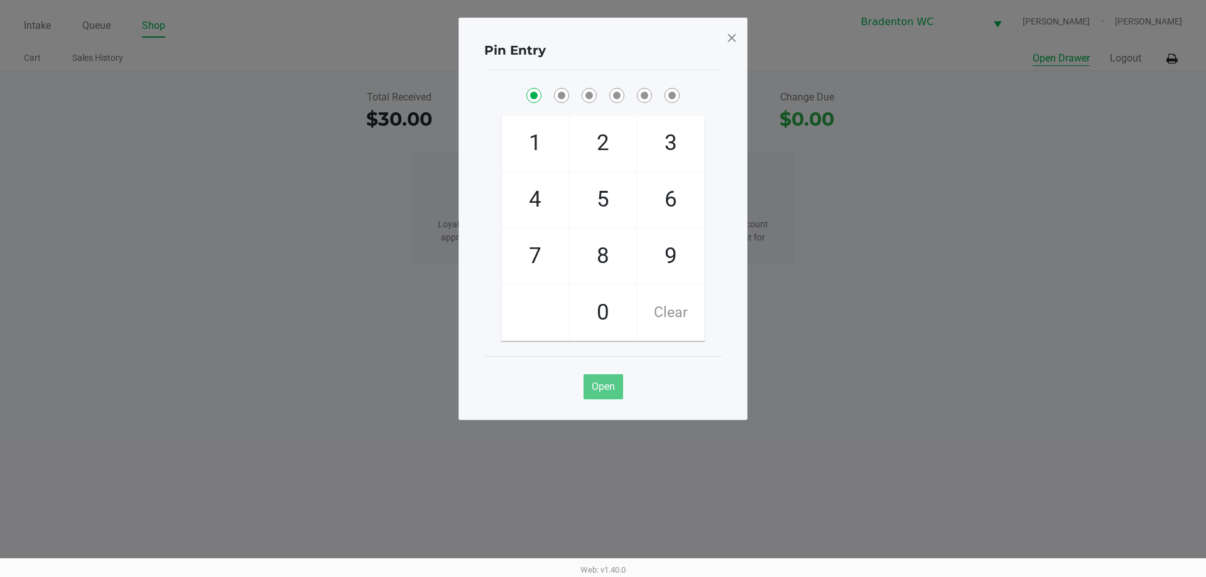
checkbox input "true"
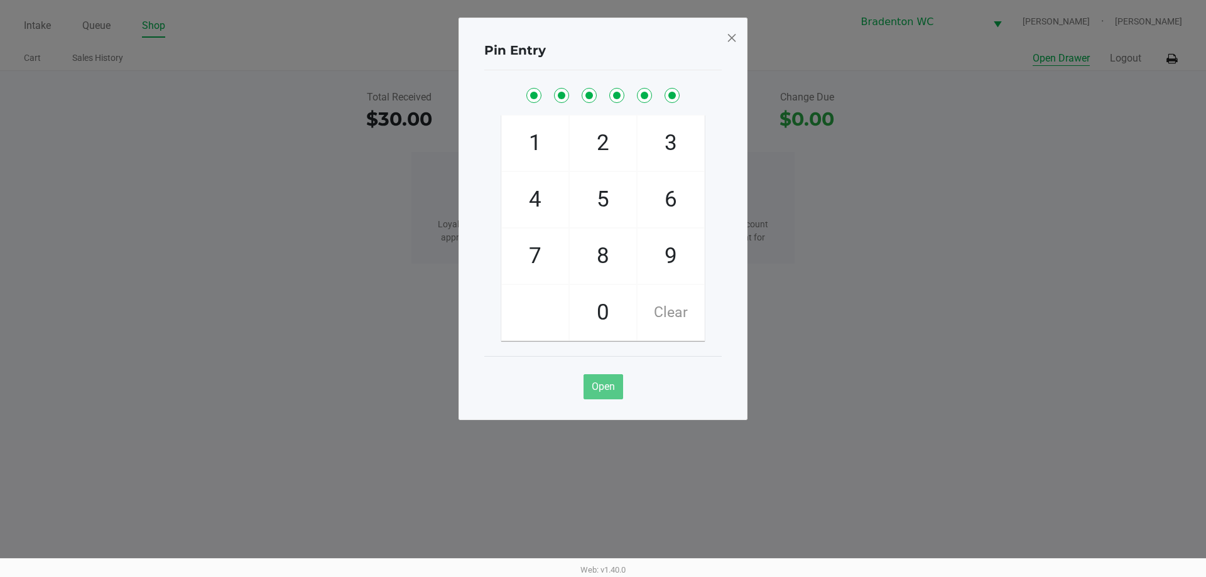
checkbox input "true"
click at [1032, 51] on button "Open Drawer" at bounding box center [1060, 58] width 57 height 15
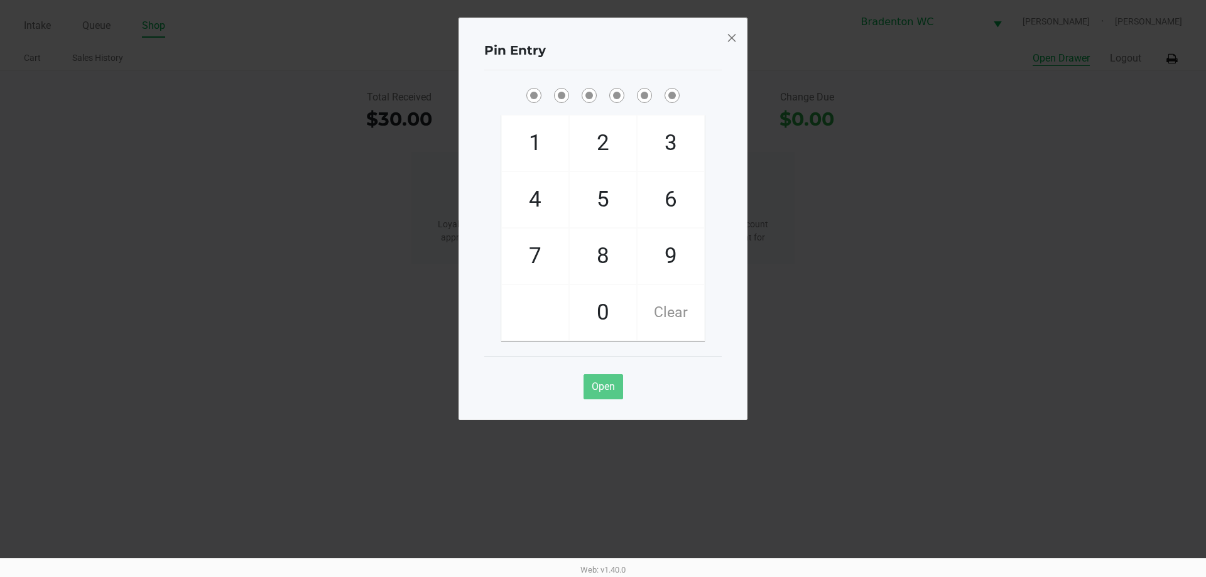
click at [1032, 51] on button "Open Drawer" at bounding box center [1060, 58] width 57 height 15
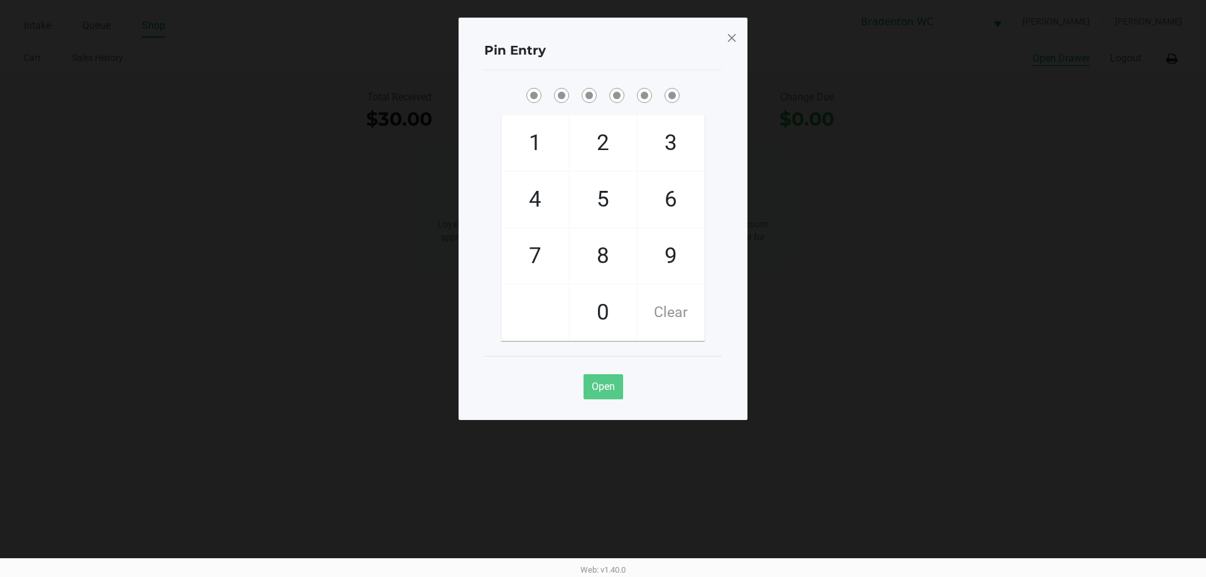
click at [1032, 51] on button "Open Drawer" at bounding box center [1060, 58] width 57 height 15
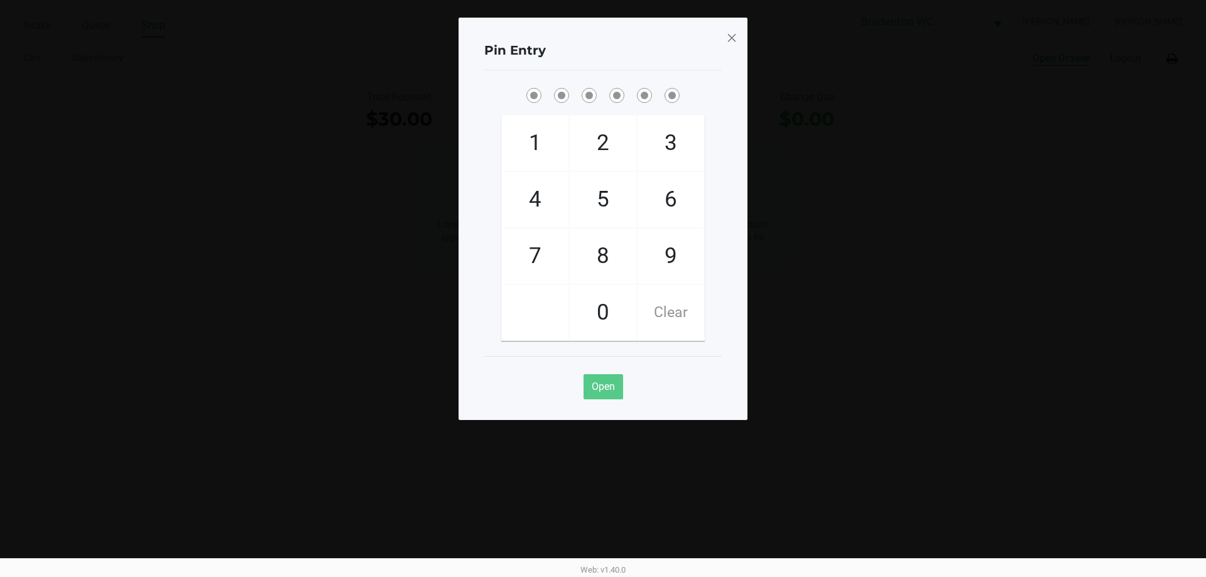
click at [744, 44] on div "Pin Entry 1 4 7 2 5 8 0 3 6 9 Clear Open" at bounding box center [602, 219] width 289 height 403
click at [736, 40] on span at bounding box center [731, 38] width 11 height 20
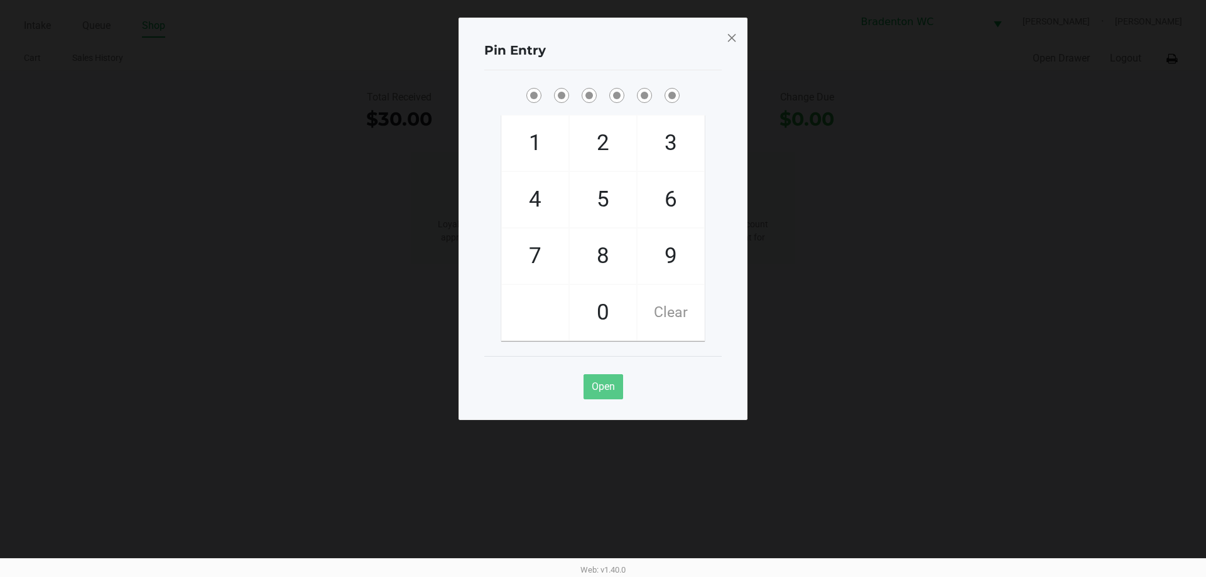
click at [733, 40] on span at bounding box center [731, 38] width 11 height 20
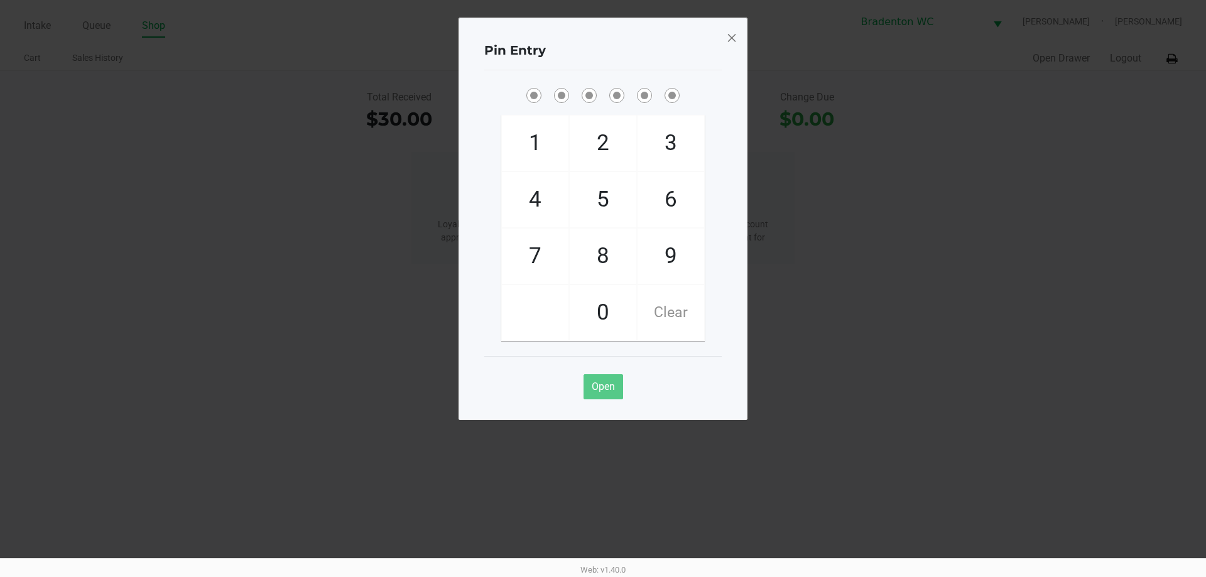
click at [733, 40] on span at bounding box center [731, 38] width 11 height 20
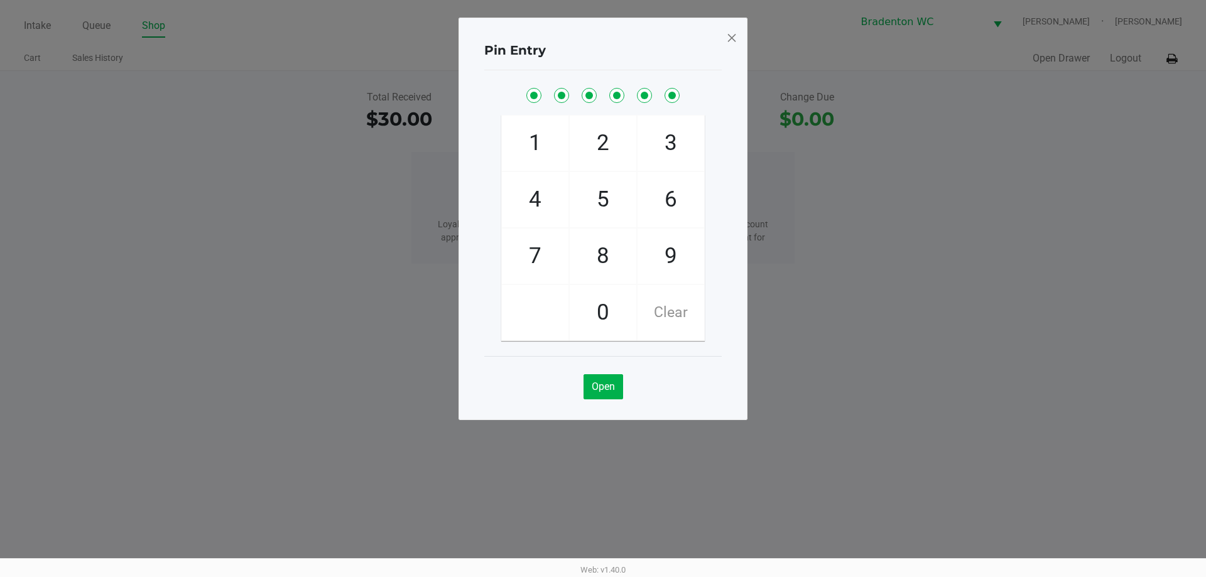
click at [733, 40] on span at bounding box center [731, 38] width 11 height 20
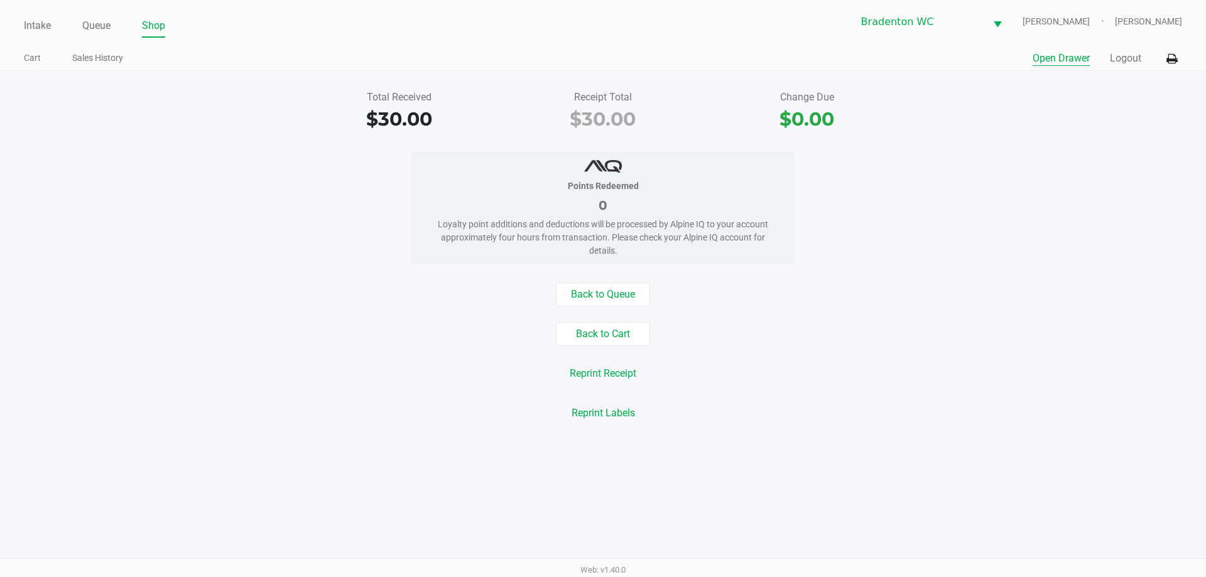
click at [1066, 51] on div "Quick Sale Open Drawer Logout" at bounding box center [892, 58] width 579 height 23
click at [1068, 51] on button "Open Drawer" at bounding box center [1060, 58] width 57 height 15
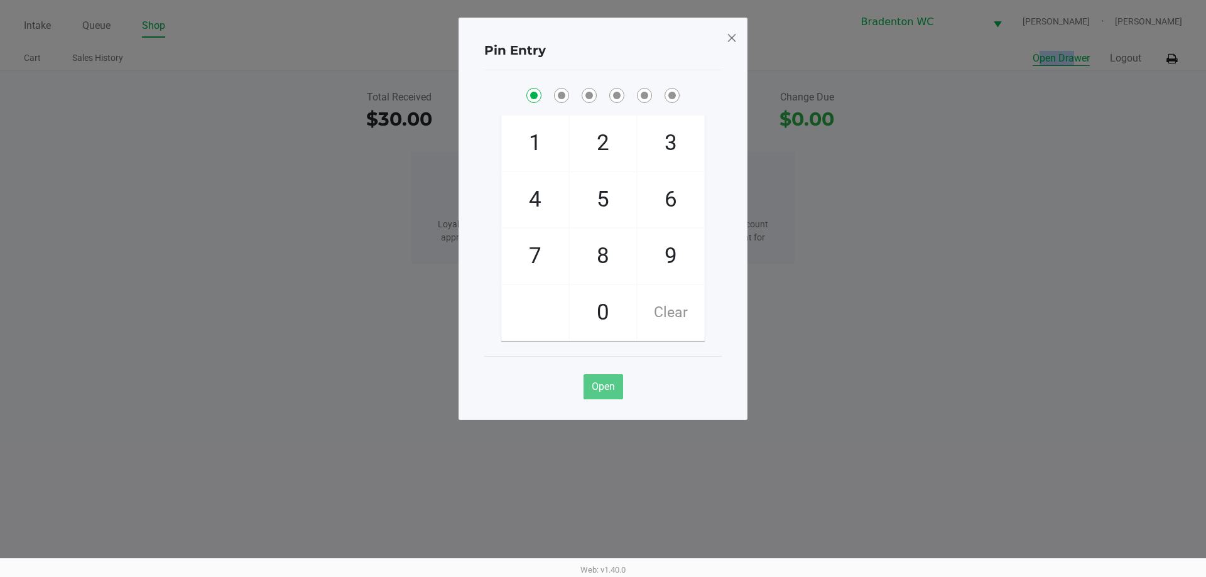
checkbox input "true"
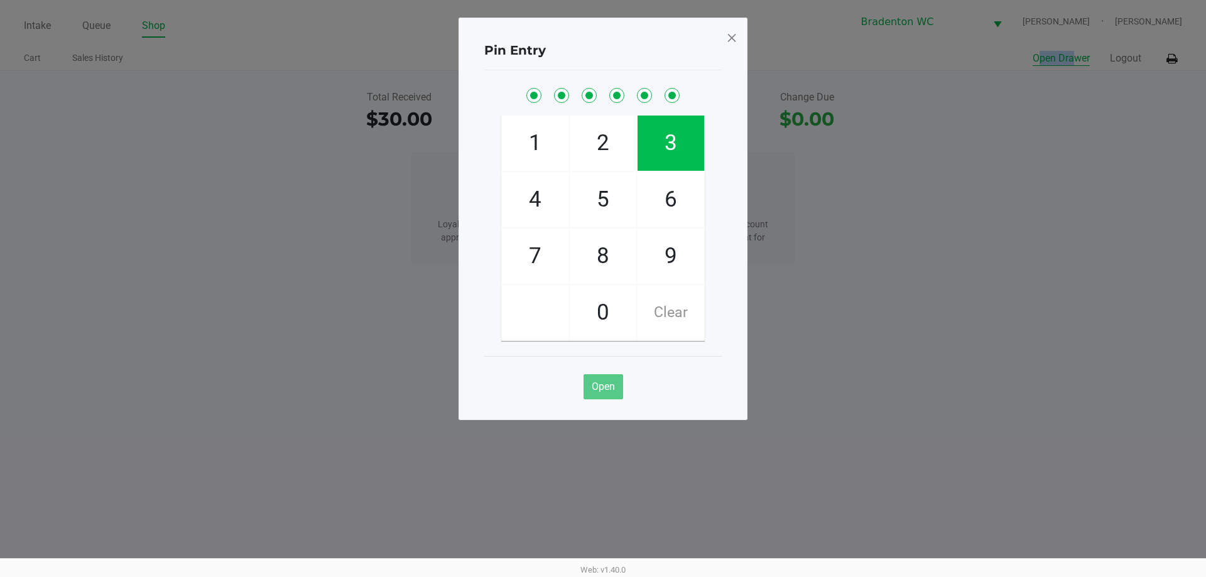
checkbox input "true"
click at [725, 33] on div "Pin Entry 1 4 7 2 5 8 0 3 6 9 Clear Open" at bounding box center [602, 219] width 289 height 403
drag, startPoint x: 725, startPoint y: 34, endPoint x: 730, endPoint y: 41, distance: 8.9
click at [725, 35] on div "Pin Entry 1 4 7 2 5 8 0 3 6 9 Clear Open" at bounding box center [602, 219] width 289 height 403
click at [745, 49] on div "Pin Entry 1 4 7 2 5 8 0 3 6 9 Clear Open" at bounding box center [602, 219] width 289 height 403
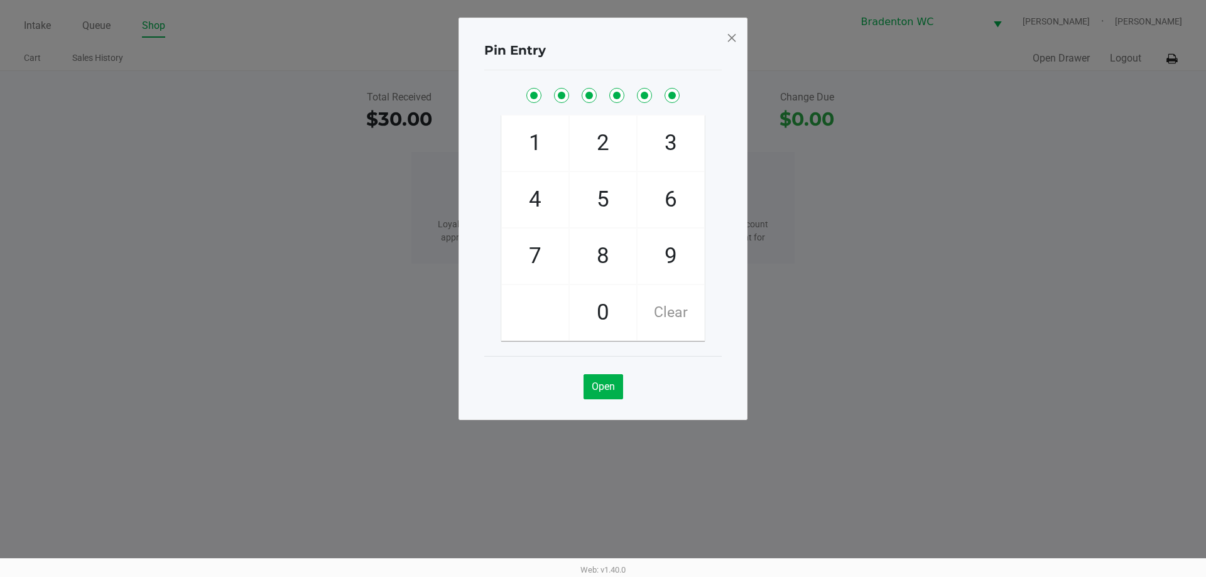
click at [738, 43] on div "Pin Entry 1 4 7 2 5 8 0 3 6 9 Clear Open" at bounding box center [602, 219] width 289 height 403
click at [730, 33] on span at bounding box center [731, 38] width 11 height 20
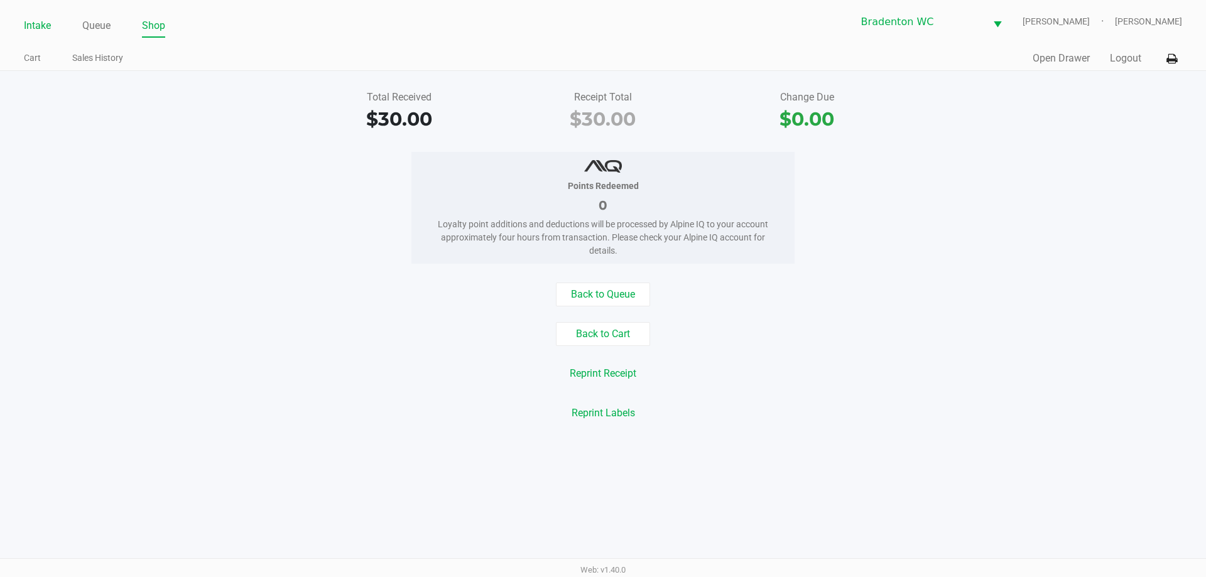
click at [48, 24] on link "Intake" at bounding box center [37, 26] width 27 height 18
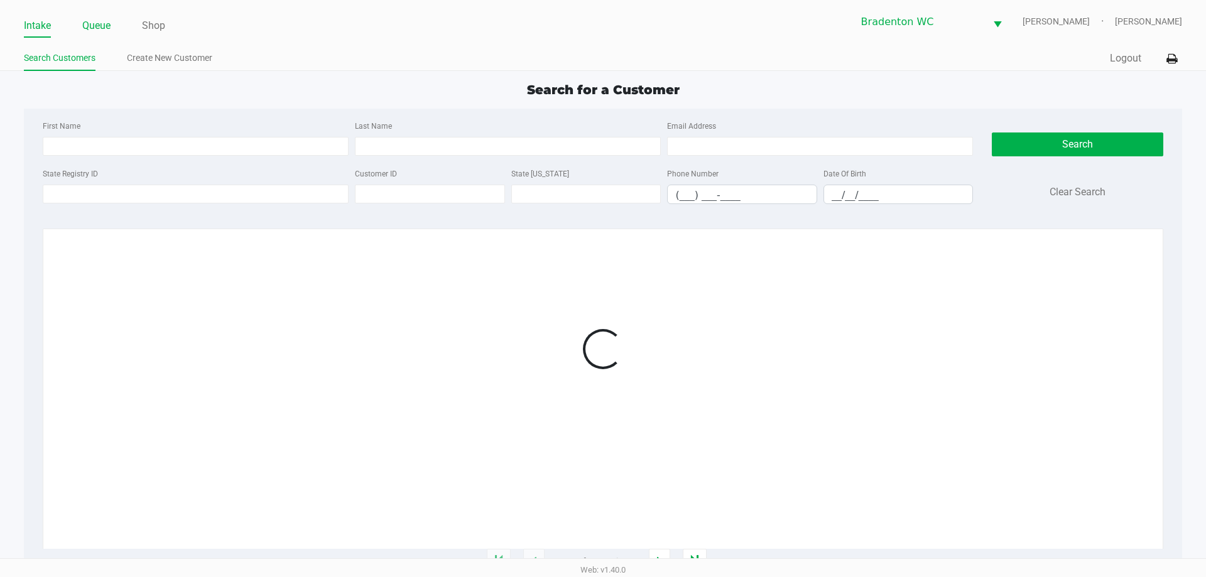
click at [89, 27] on link "Queue" at bounding box center [96, 26] width 28 height 18
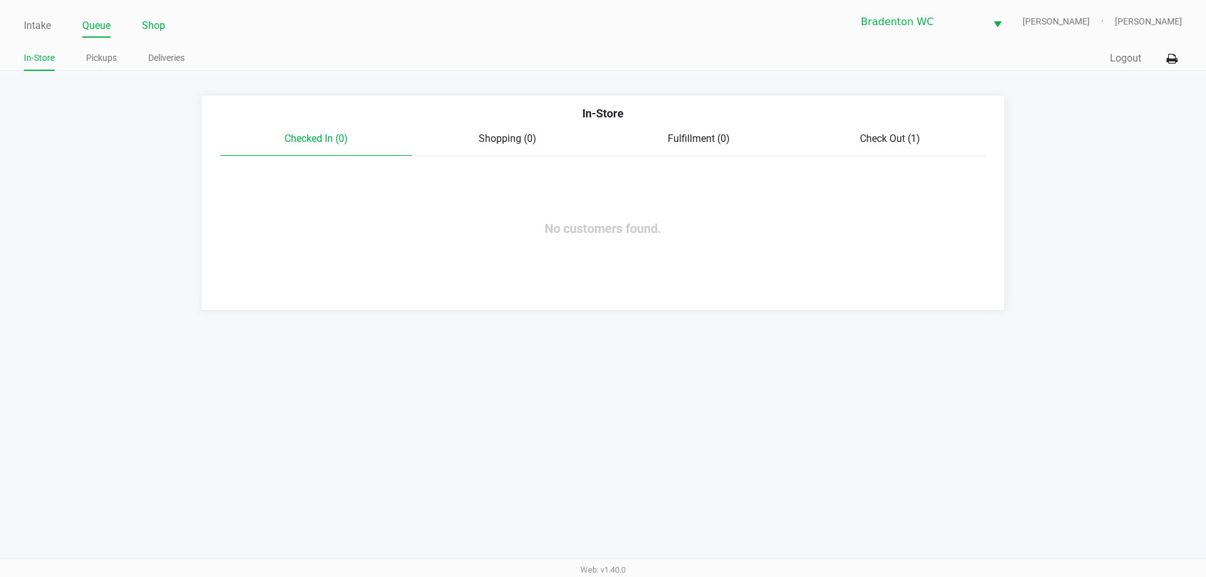
drag, startPoint x: 170, startPoint y: 28, endPoint x: 160, endPoint y: 23, distance: 10.4
click at [168, 27] on ul "Intake Queue Shop" at bounding box center [313, 26] width 579 height 21
click at [153, 18] on link "Shop" at bounding box center [153, 26] width 23 height 18
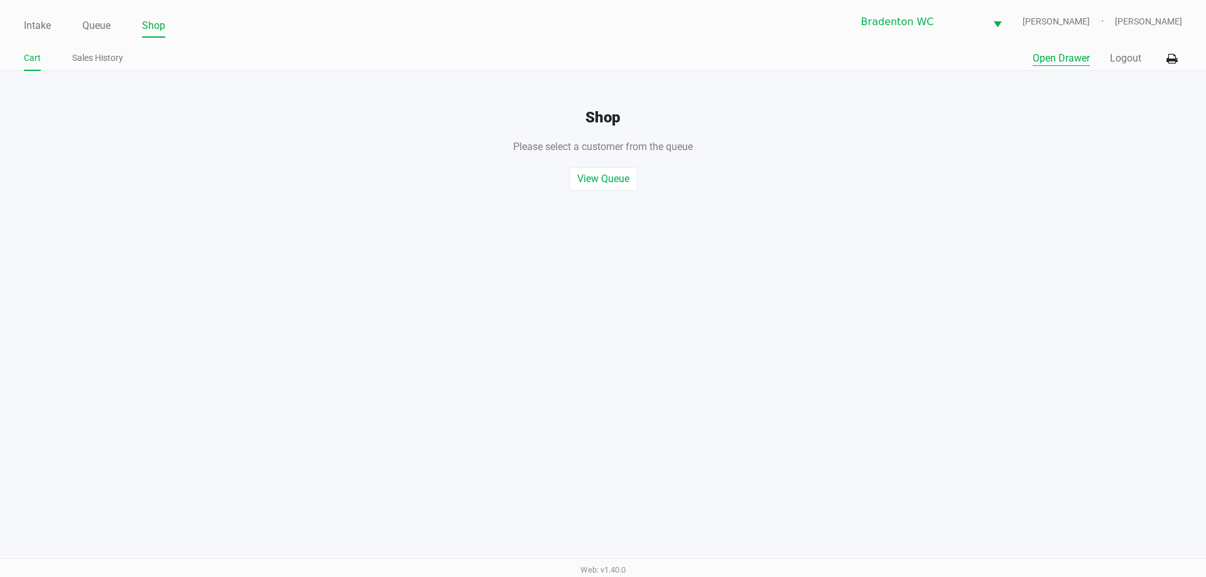
click at [1058, 54] on button "Open Drawer" at bounding box center [1060, 58] width 57 height 15
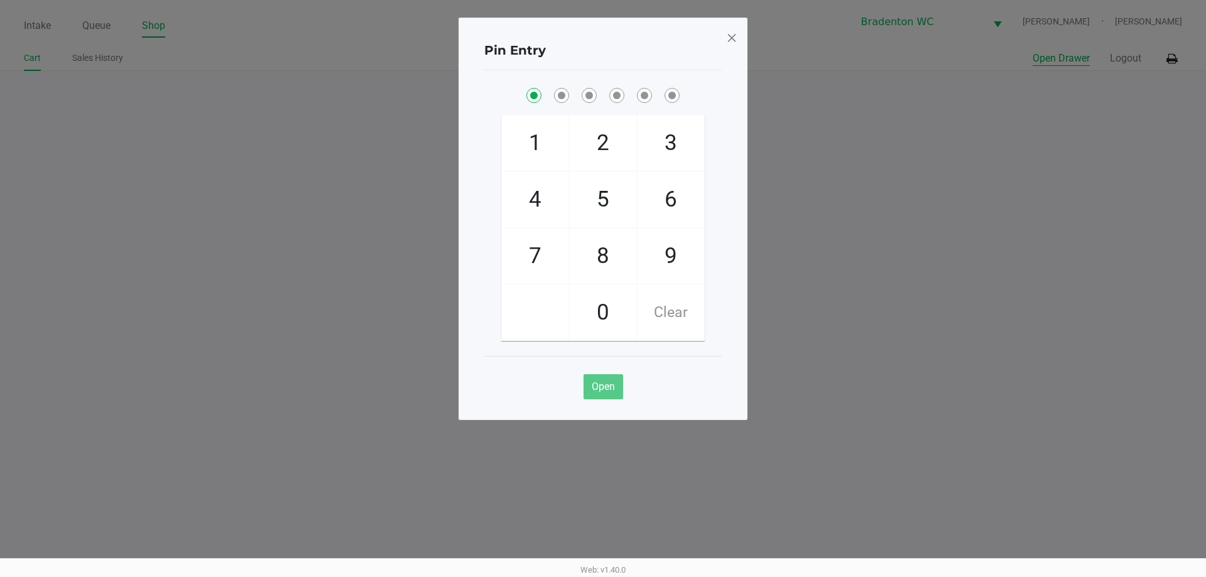
checkbox input "true"
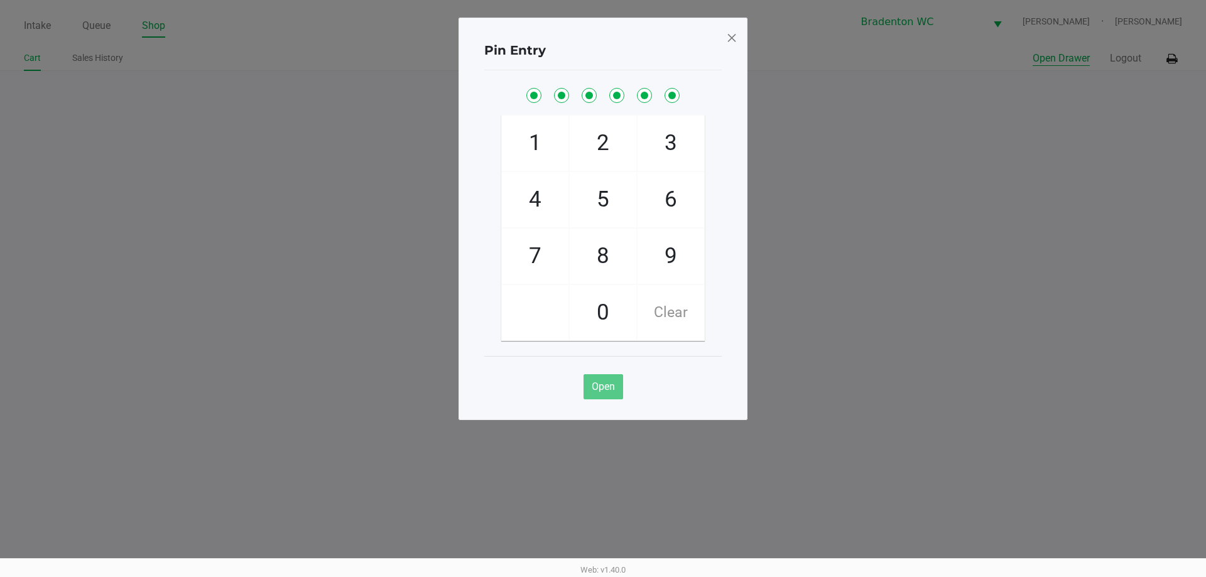
checkbox input "true"
click at [1032, 51] on button "Open Drawer" at bounding box center [1060, 58] width 57 height 15
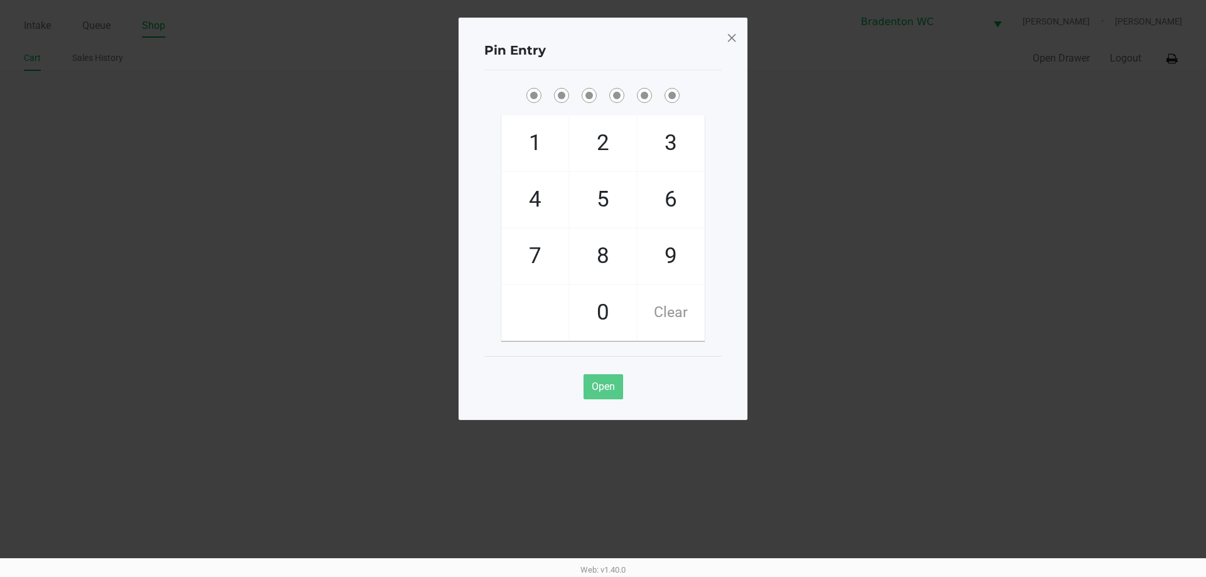
drag, startPoint x: 740, startPoint y: 38, endPoint x: 732, endPoint y: 38, distance: 7.6
click at [738, 38] on div "Pin Entry 1 4 7 2 5 8 0 3 6 9 Clear Open" at bounding box center [602, 219] width 289 height 403
click at [730, 40] on span at bounding box center [731, 38] width 11 height 20
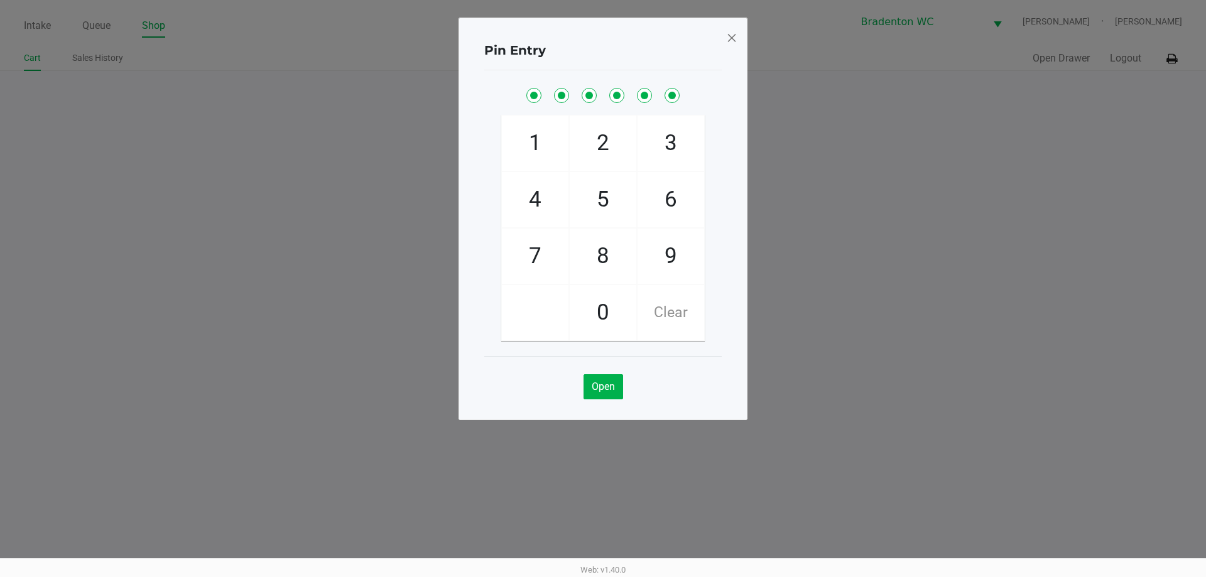
click at [730, 40] on span at bounding box center [731, 38] width 11 height 20
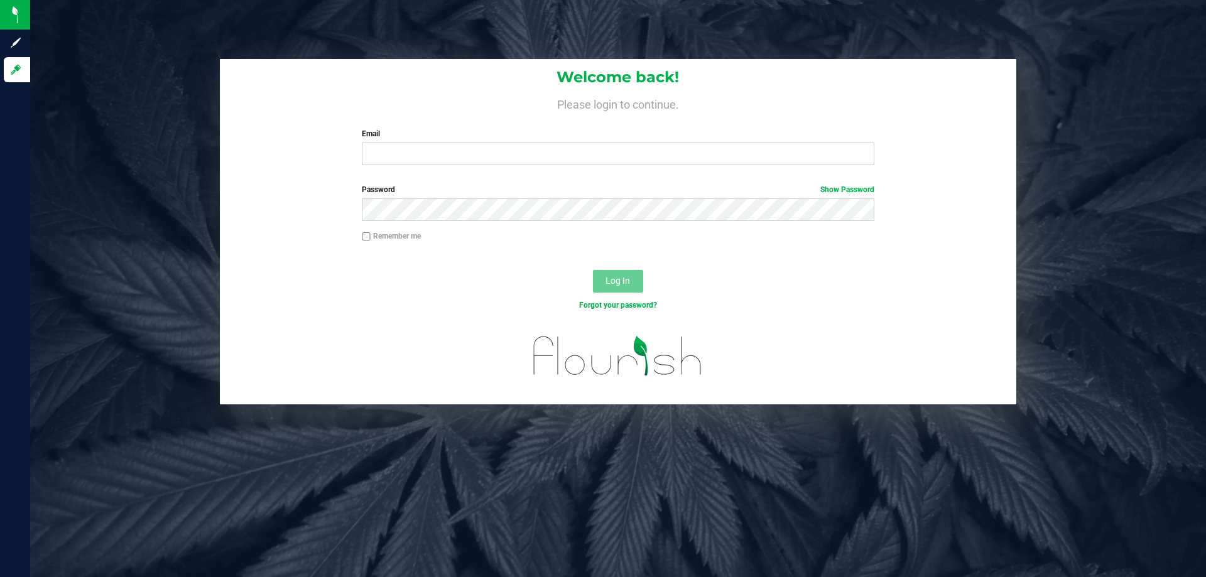
click at [409, 168] on div "Welcome back! Please login to continue. Email Required Please format your email…" at bounding box center [618, 117] width 796 height 116
click at [409, 157] on input "Email" at bounding box center [618, 154] width 512 height 23
type input "[EMAIL_ADDRESS][DOMAIN_NAME]"
click at [593, 270] on button "Log In" at bounding box center [618, 281] width 50 height 23
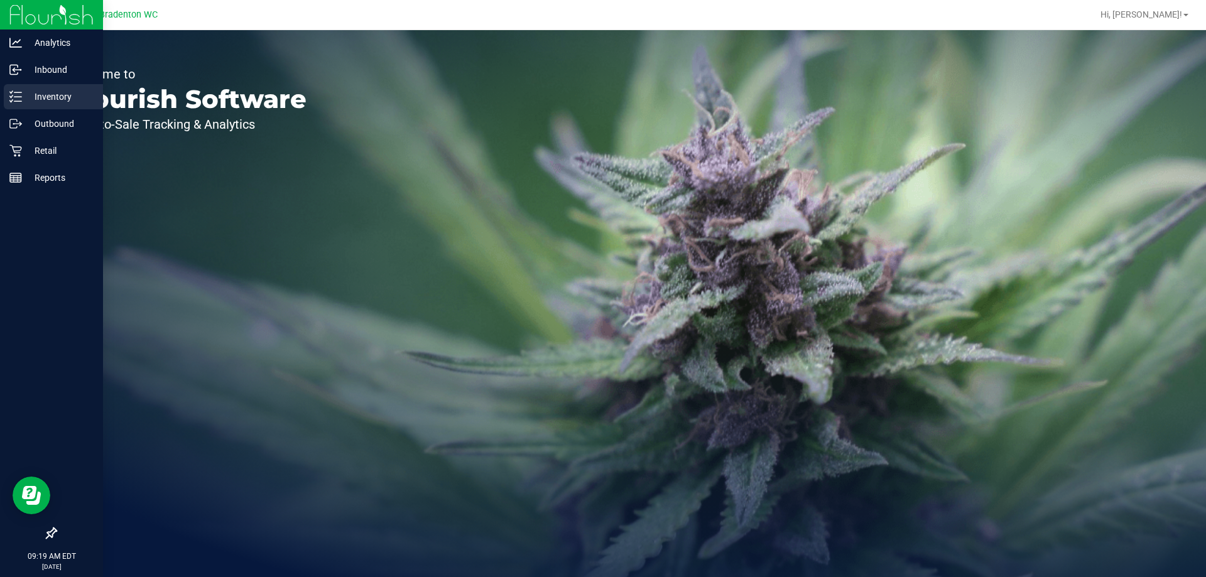
click at [18, 105] on div "Inventory" at bounding box center [53, 96] width 99 height 25
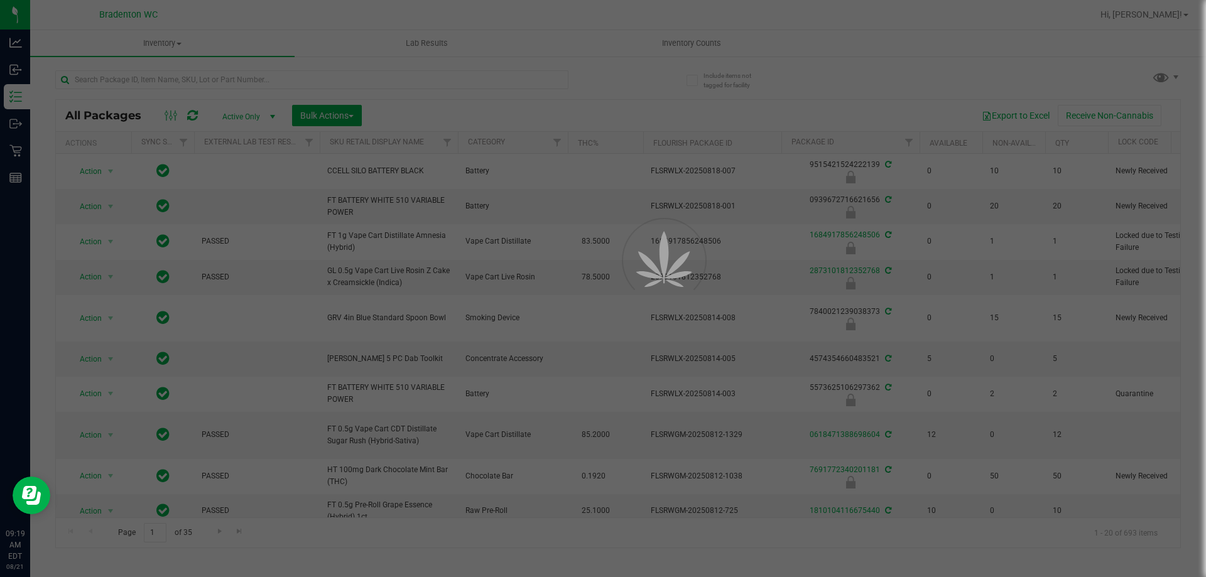
click at [247, 65] on div at bounding box center [336, 79] width 563 height 40
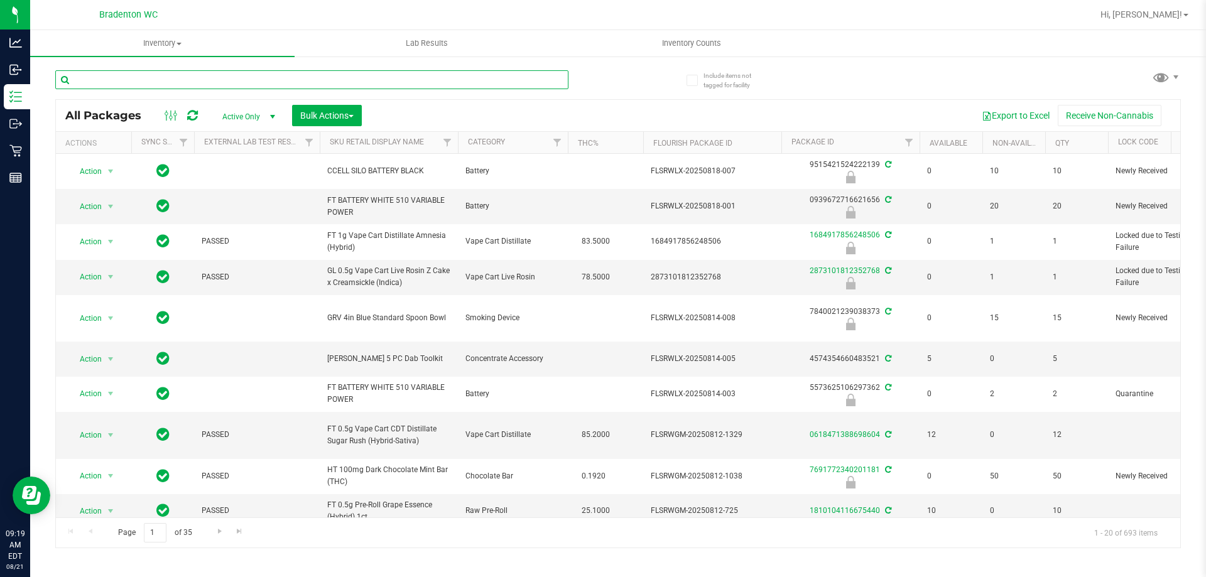
click at [247, 74] on input "text" at bounding box center [311, 79] width 513 height 19
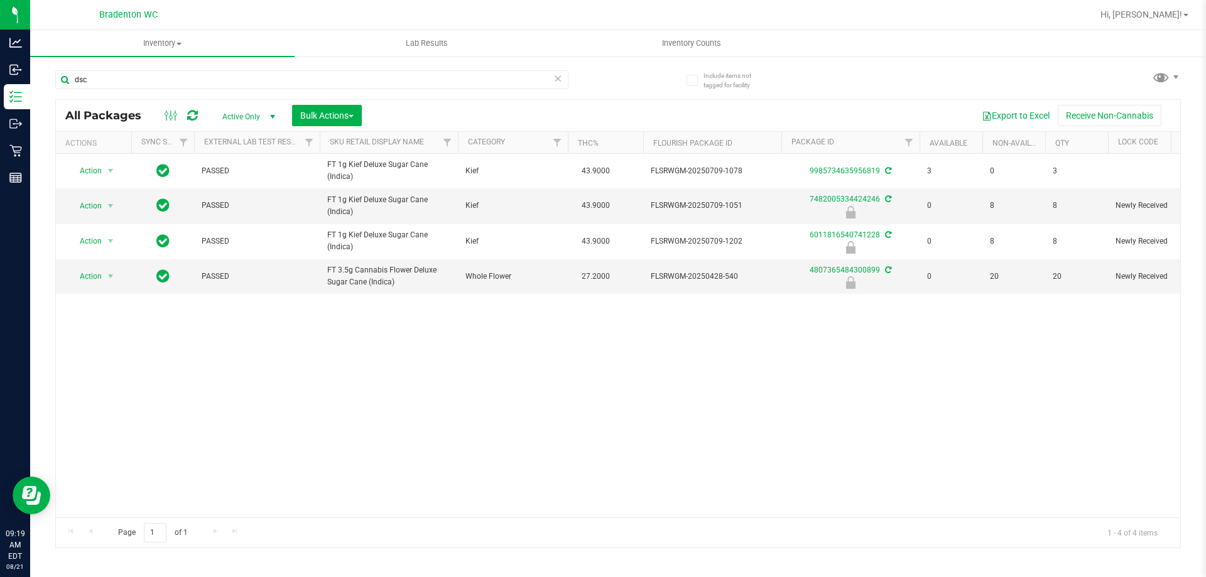
click at [127, 94] on div "dsc" at bounding box center [311, 84] width 513 height 29
click at [126, 86] on input "dsc" at bounding box center [311, 79] width 513 height 19
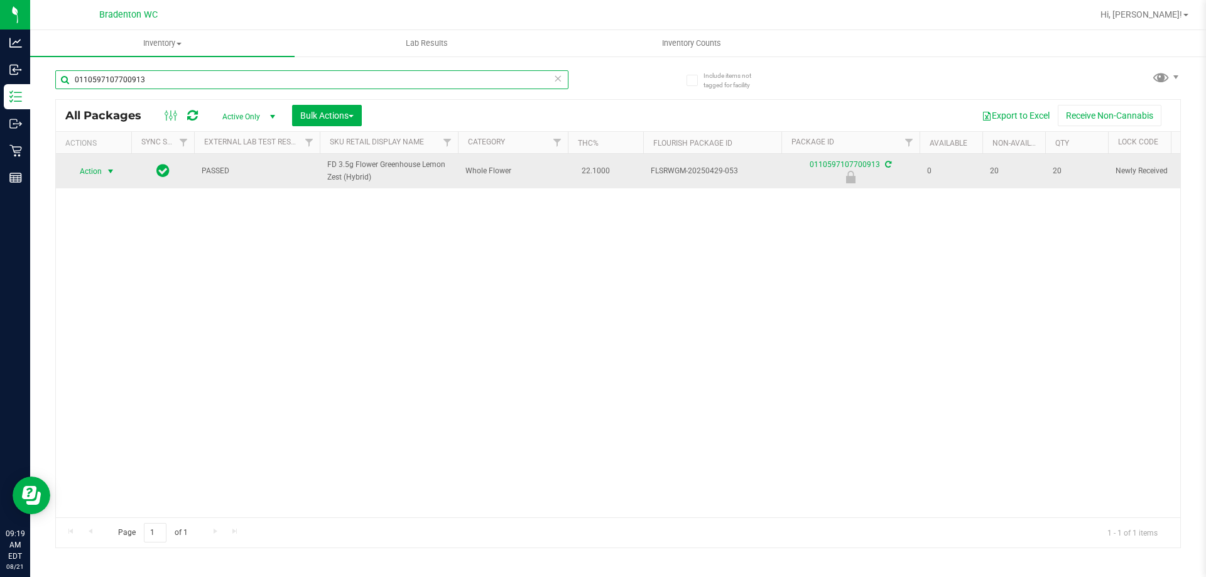
type input "0110597107700913"
drag, startPoint x: 102, startPoint y: 161, endPoint x: 103, endPoint y: 181, distance: 19.5
click at [103, 179] on td "Action Action Edit attributes Global inventory Locate package Package audit log…" at bounding box center [93, 171] width 75 height 35
click at [100, 174] on span "Action" at bounding box center [85, 172] width 34 height 18
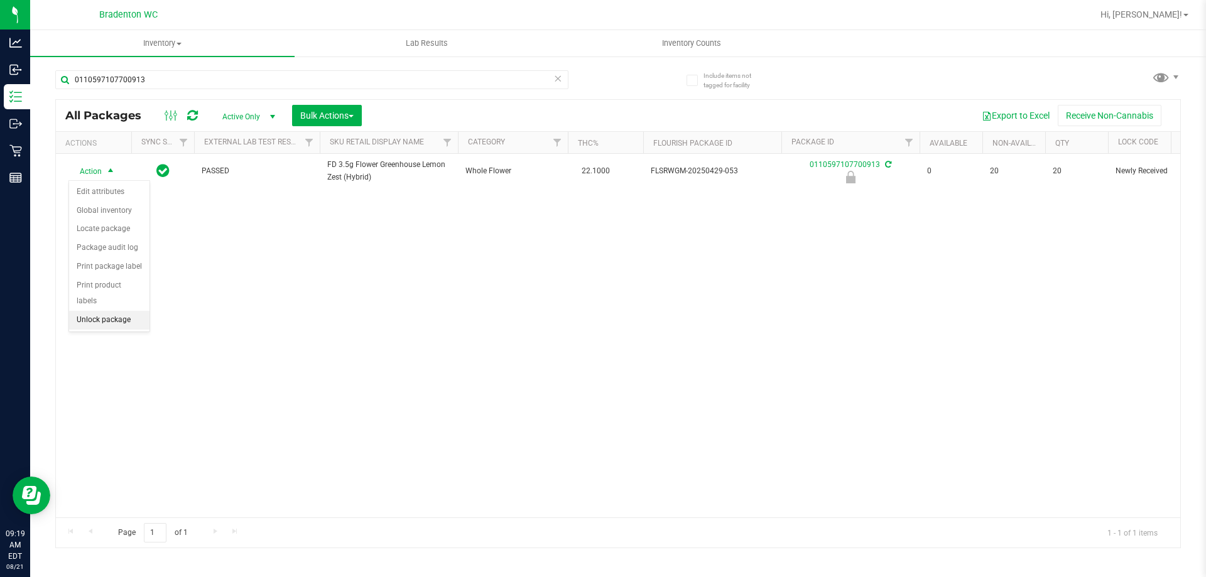
click at [120, 313] on li "Unlock package" at bounding box center [109, 320] width 80 height 19
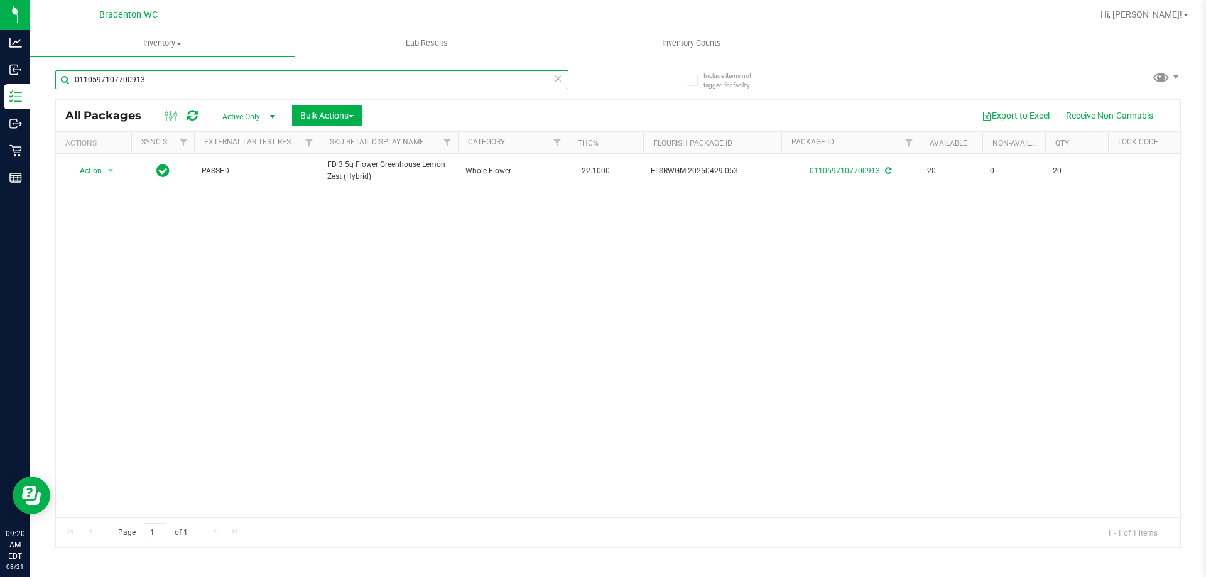
click at [164, 85] on input "0110597107700913" at bounding box center [311, 79] width 513 height 19
type input "4807365484300899"
click at [107, 170] on div at bounding box center [93, 171] width 60 height 12
click at [107, 170] on span "select" at bounding box center [111, 171] width 10 height 10
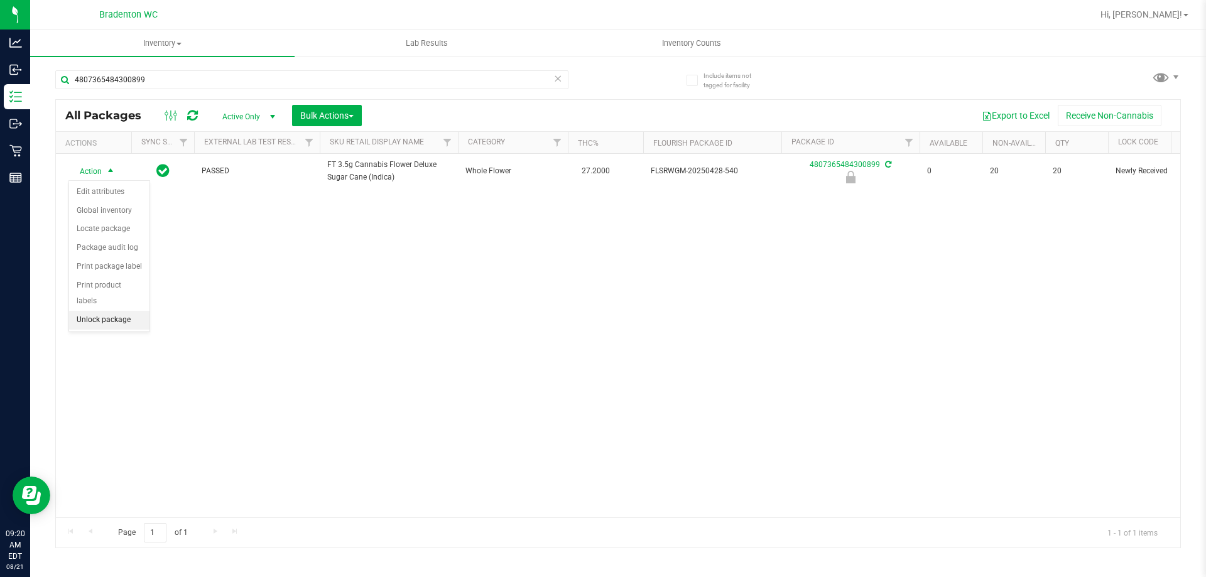
click at [112, 311] on li "Unlock package" at bounding box center [109, 320] width 80 height 19
click at [561, 79] on icon at bounding box center [557, 77] width 9 height 15
